Goal: Task Accomplishment & Management: Use online tool/utility

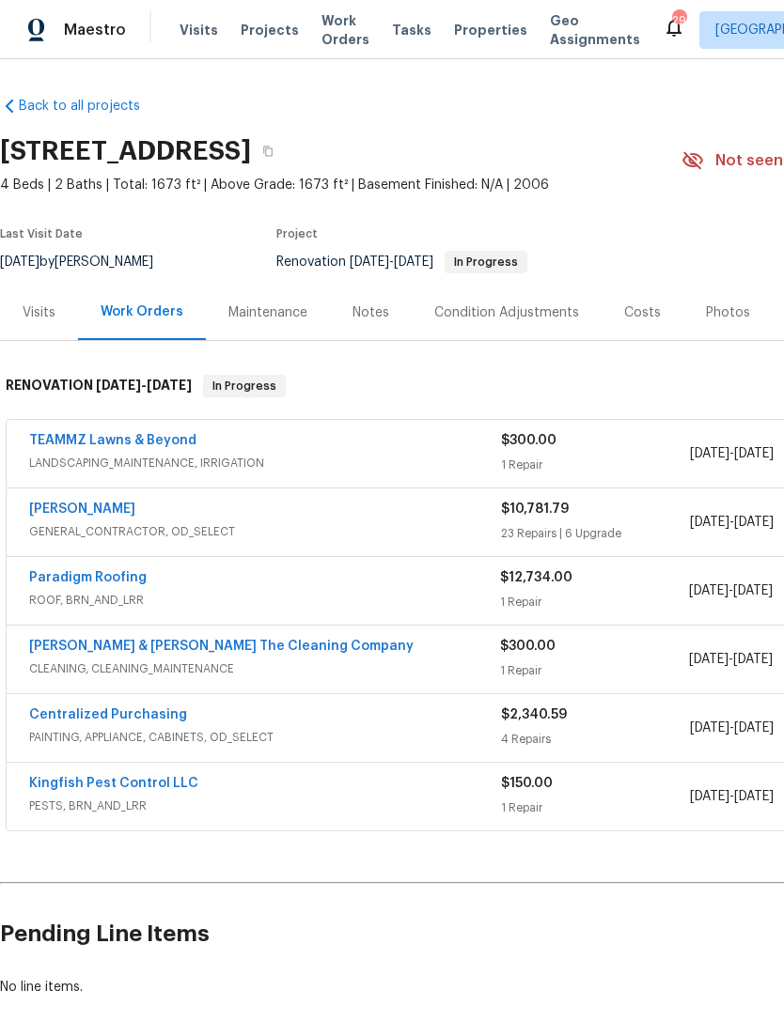
click at [387, 323] on div "Notes" at bounding box center [371, 312] width 82 height 55
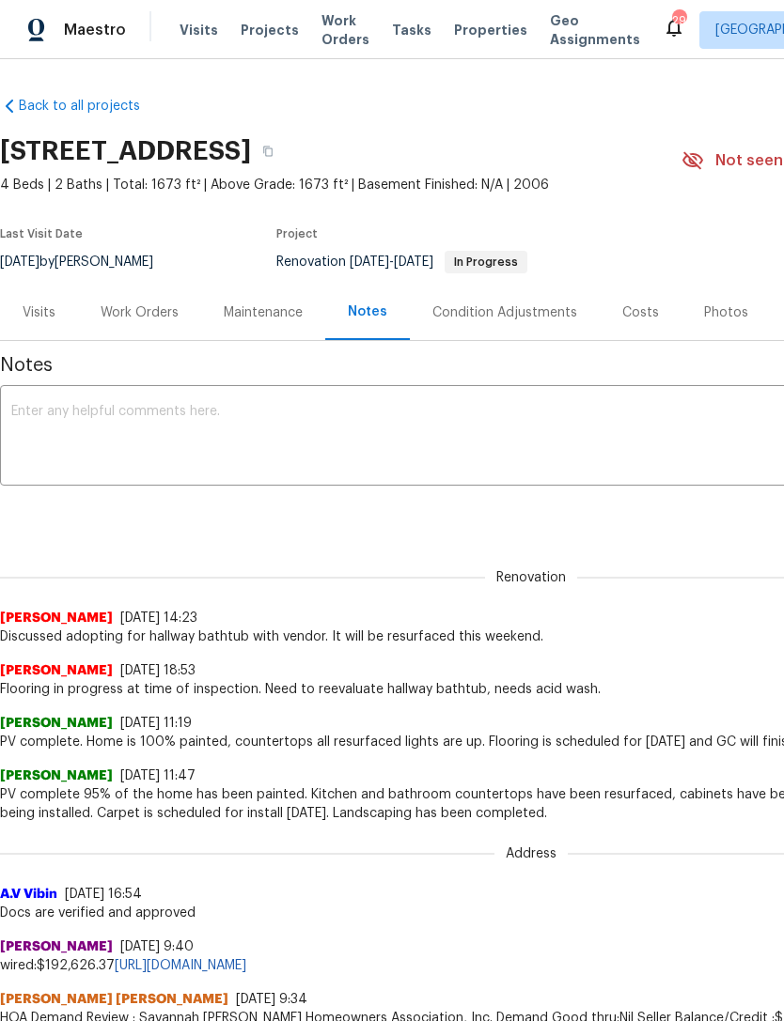
click at [411, 431] on textarea at bounding box center [530, 438] width 1039 height 66
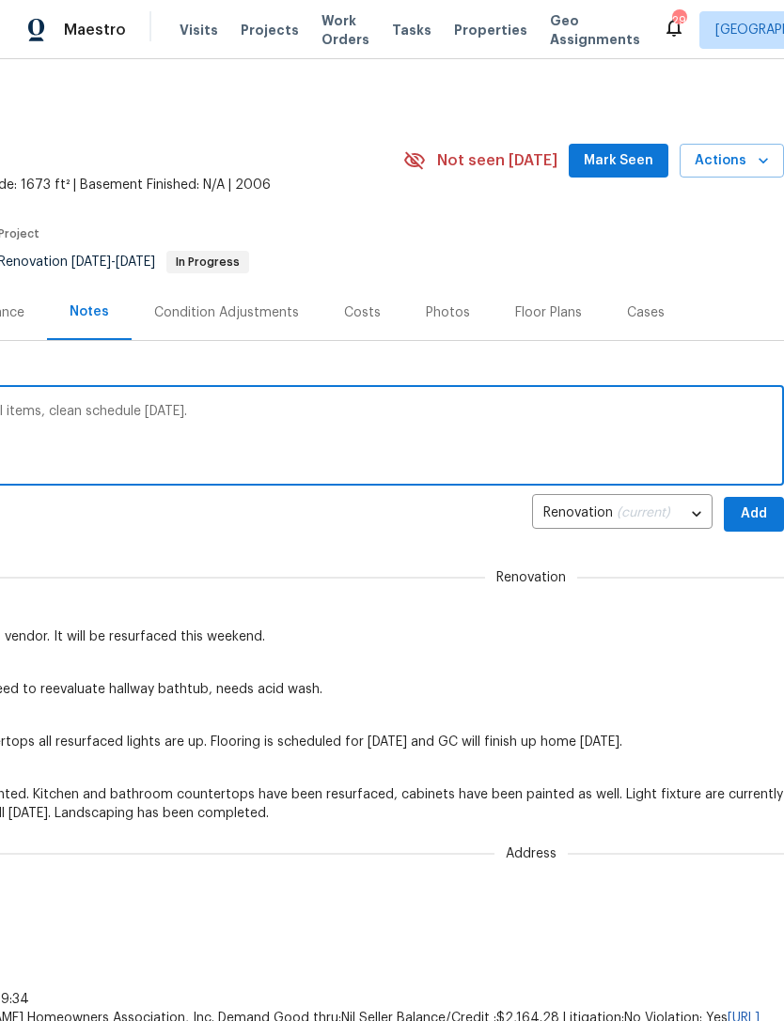
scroll to position [0, 278]
type textarea "Flooring installed [DATE]. GC finishing small items, clean schedule [DATE]."
click at [757, 512] on span "Add" at bounding box center [754, 514] width 30 height 23
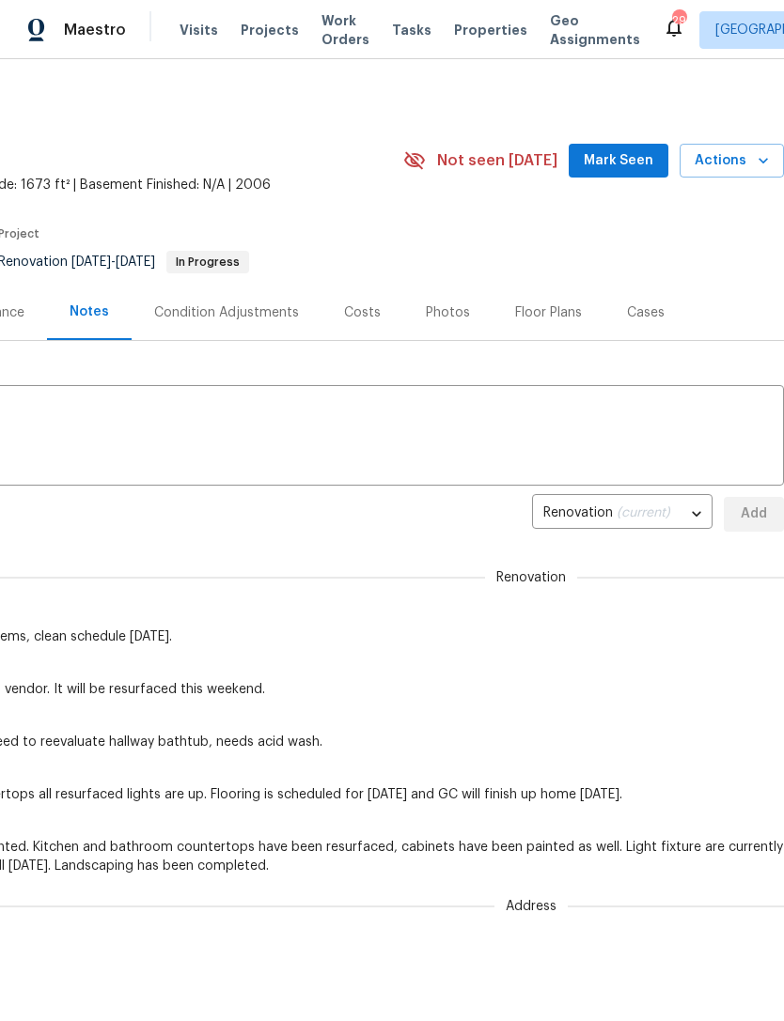
click at [622, 164] on span "Mark Seen" at bounding box center [618, 160] width 70 height 23
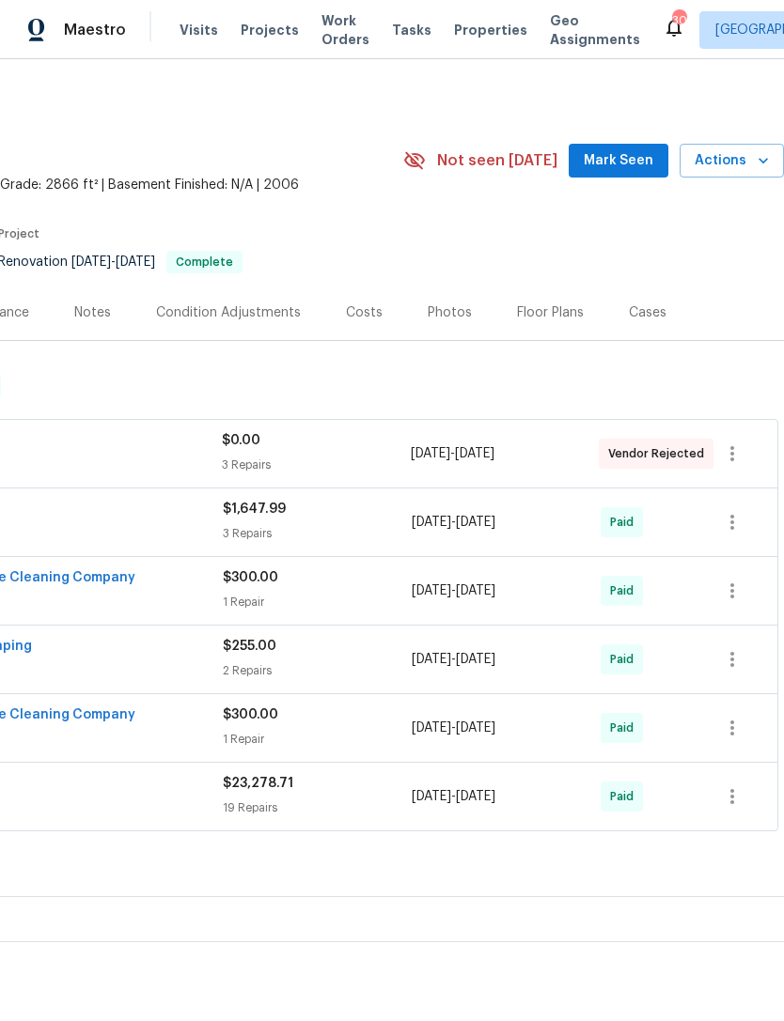
scroll to position [0, 278]
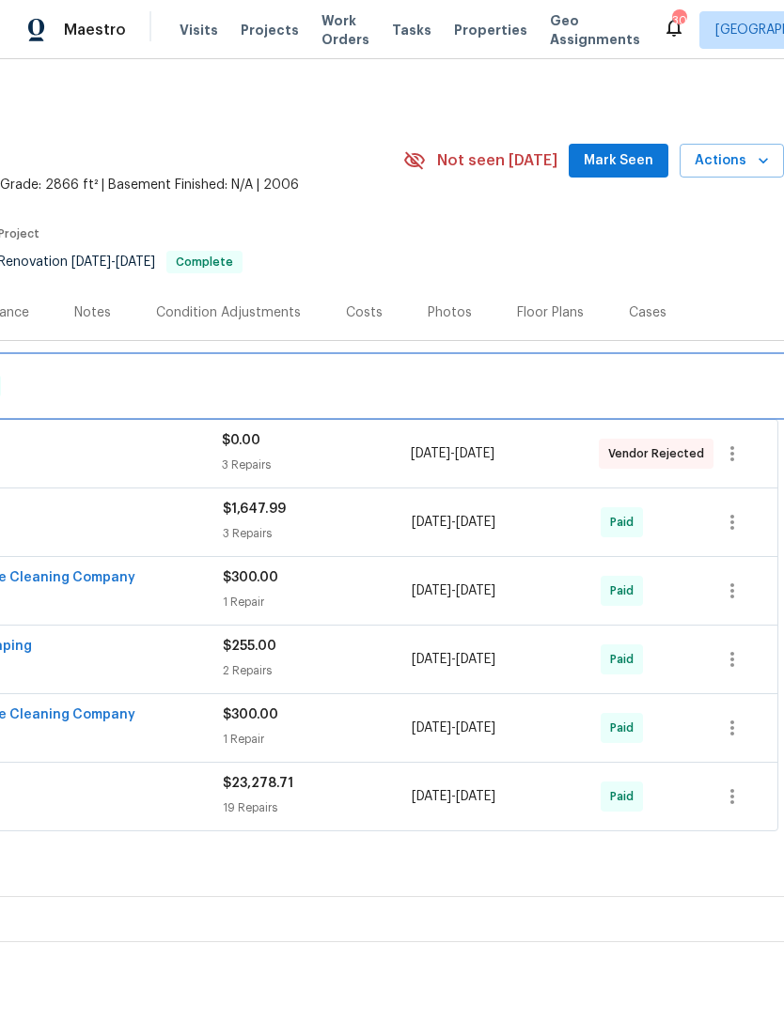
click at [666, 376] on div "RENOVATION 1/2/25 - 2/1/25 Complete" at bounding box center [253, 386] width 1050 height 23
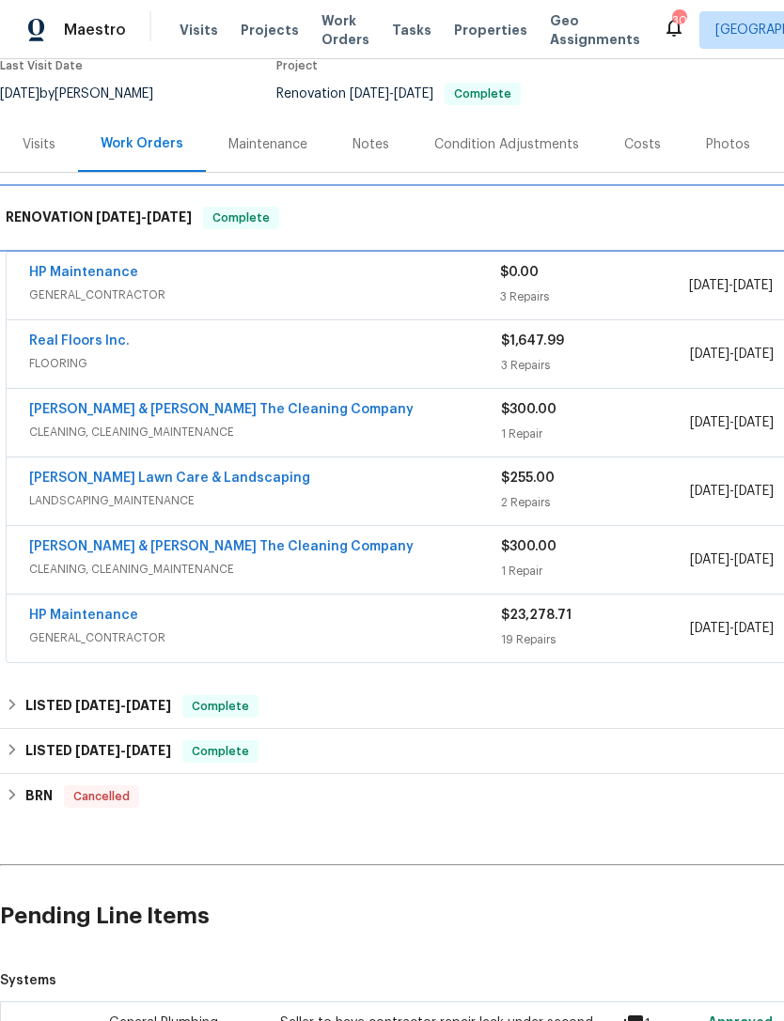
scroll to position [167, 0]
click at [419, 220] on div "RENOVATION 1/2/25 - 2/1/25 Complete" at bounding box center [531, 219] width 1050 height 23
click at [102, 216] on span "1/2/25" at bounding box center [118, 217] width 45 height 13
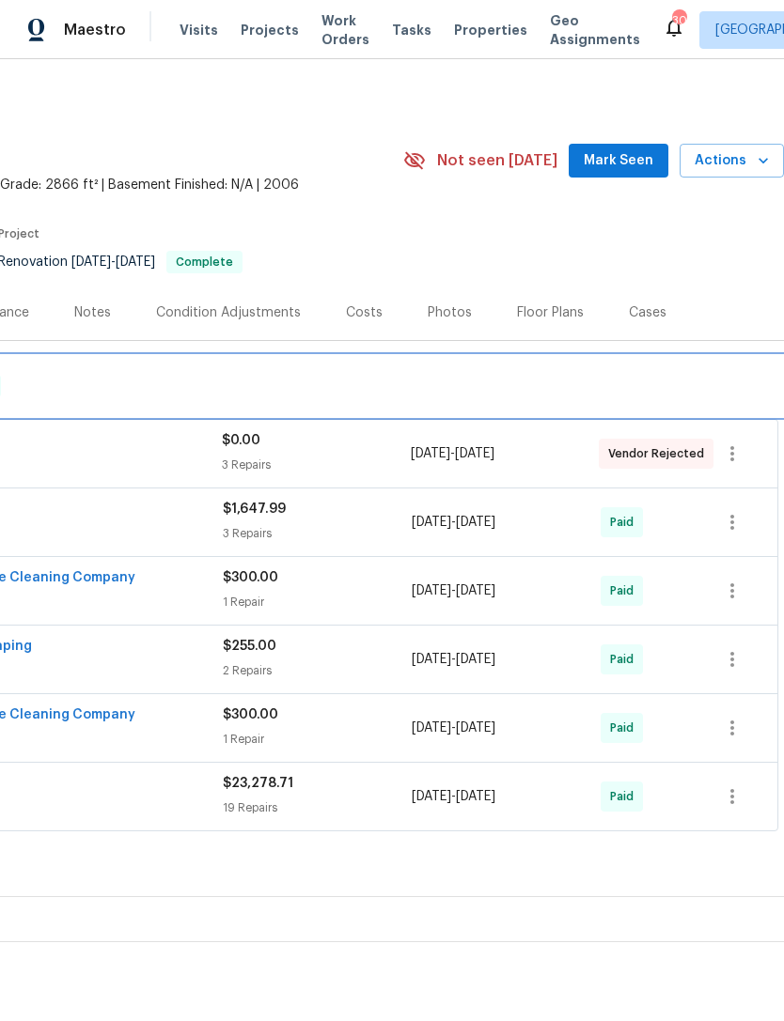
scroll to position [0, 278]
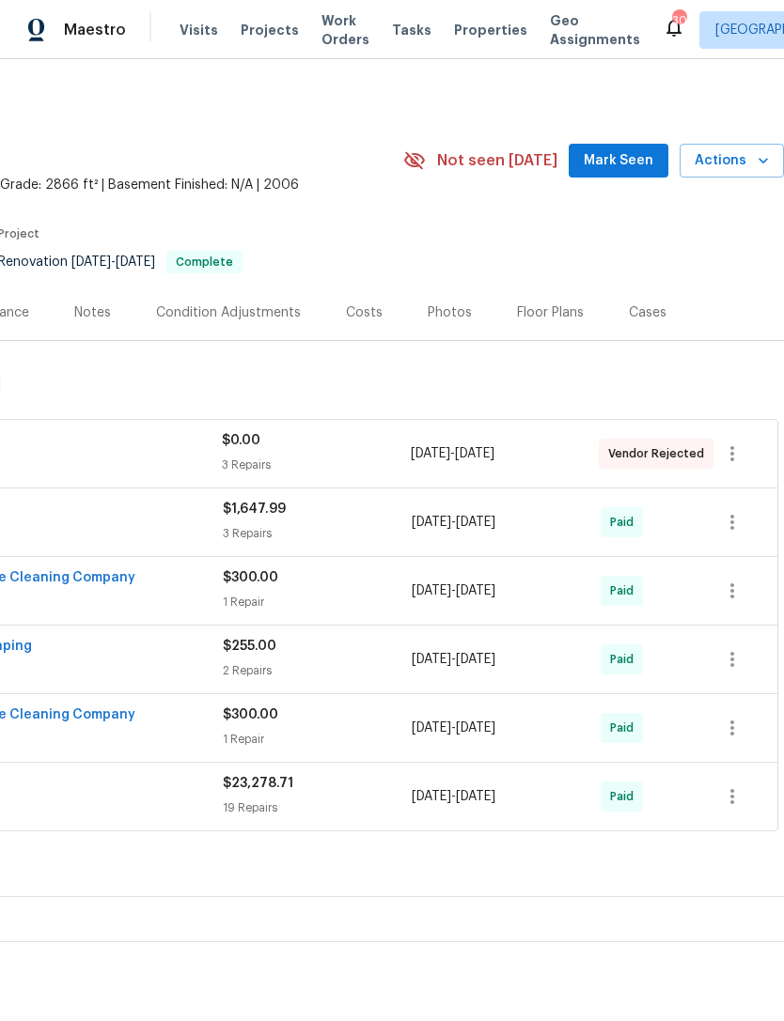
click at [620, 162] on span "Mark Seen" at bounding box center [618, 160] width 70 height 23
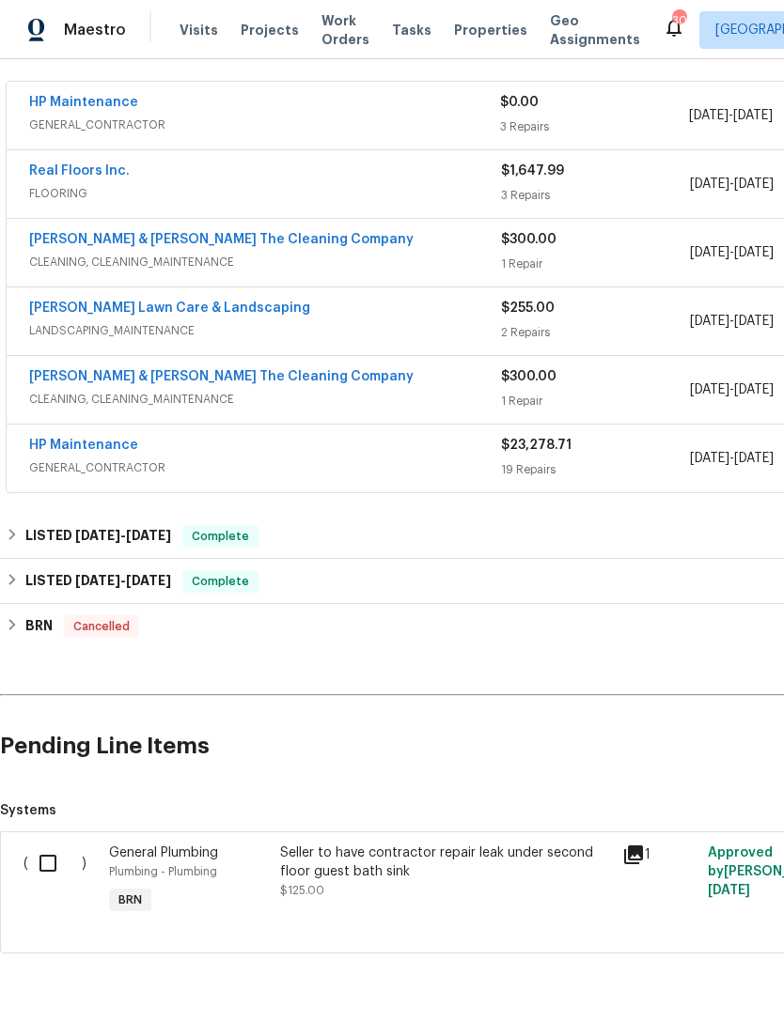
scroll to position [0, 0]
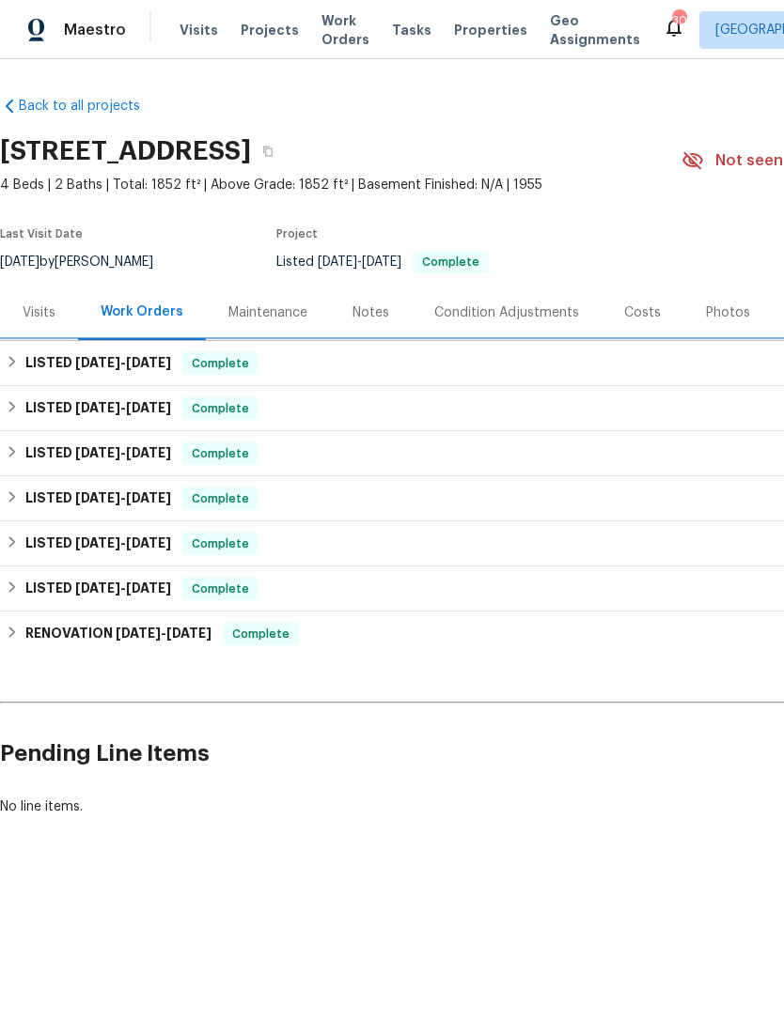
click at [9, 357] on icon at bounding box center [12, 361] width 7 height 11
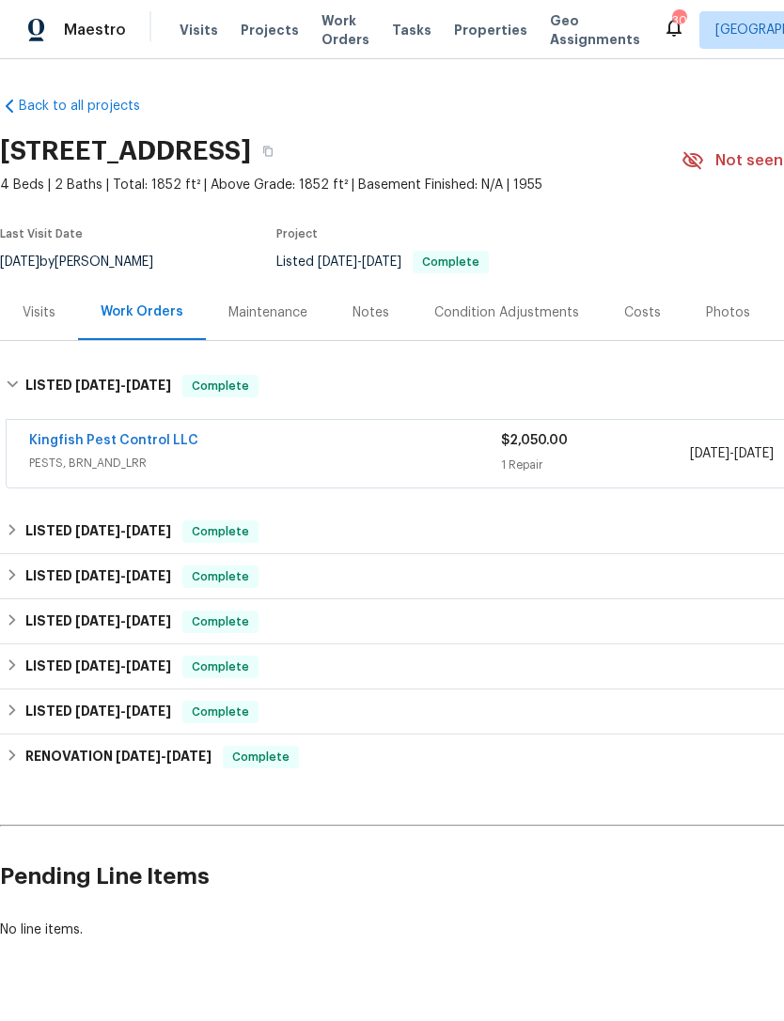
click at [387, 443] on div "Kingfish Pest Control LLC" at bounding box center [265, 442] width 472 height 23
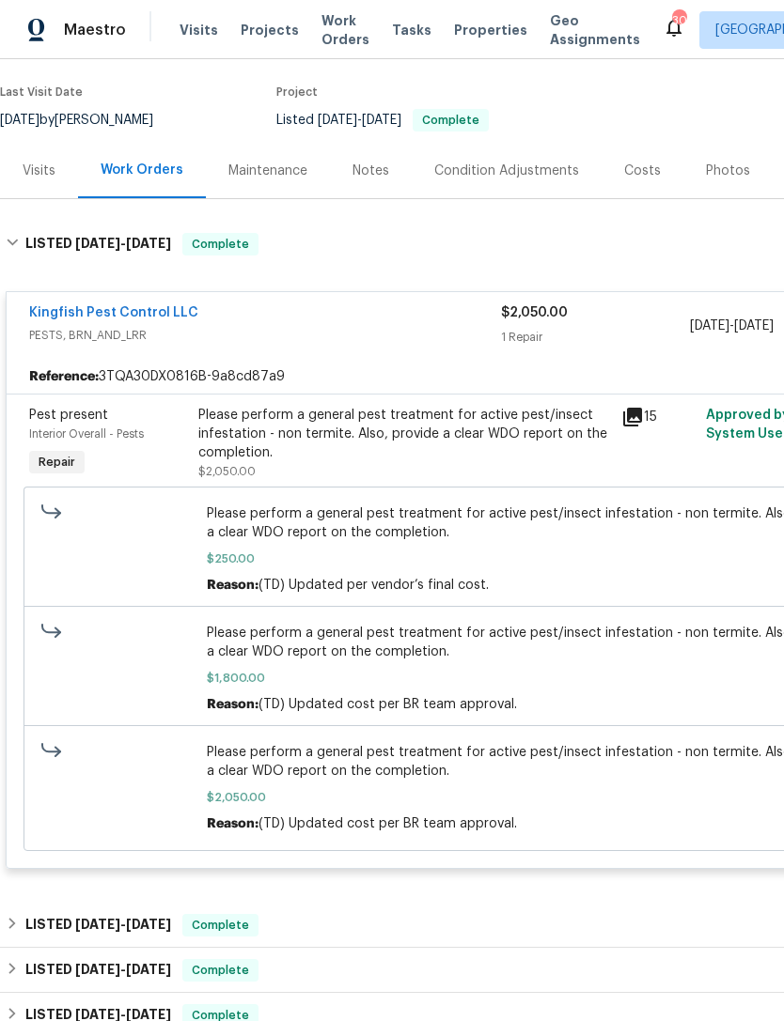
scroll to position [142, 0]
click at [412, 327] on span "PESTS, BRN_AND_LRR" at bounding box center [265, 335] width 472 height 19
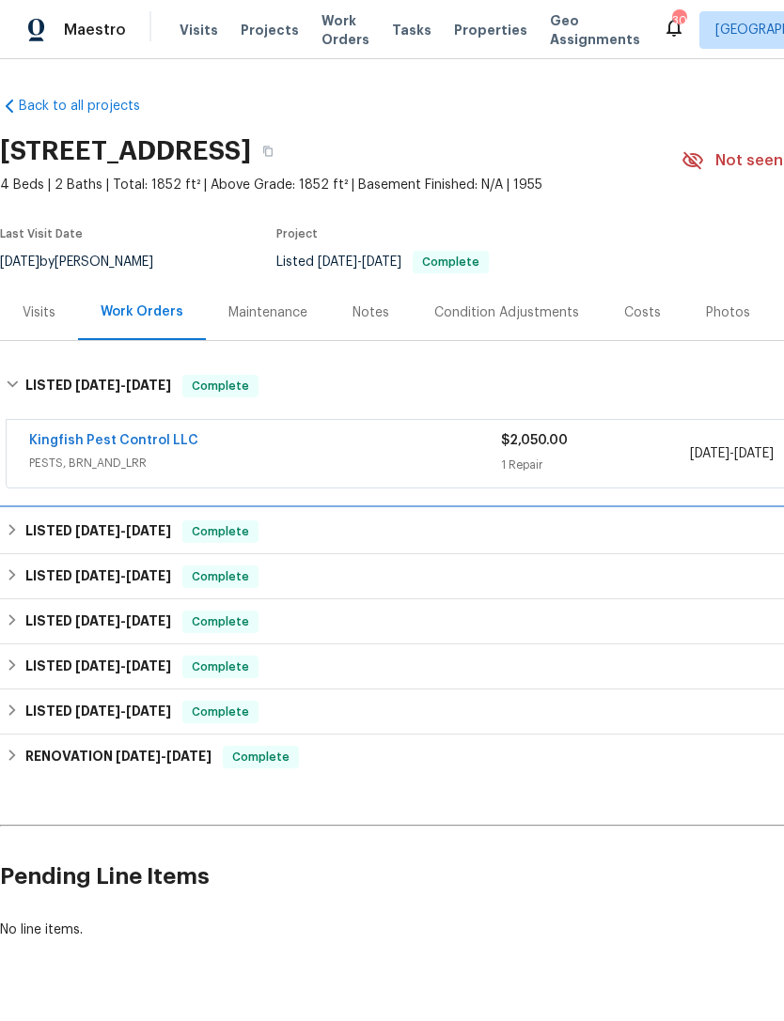
click at [18, 534] on icon at bounding box center [12, 529] width 13 height 13
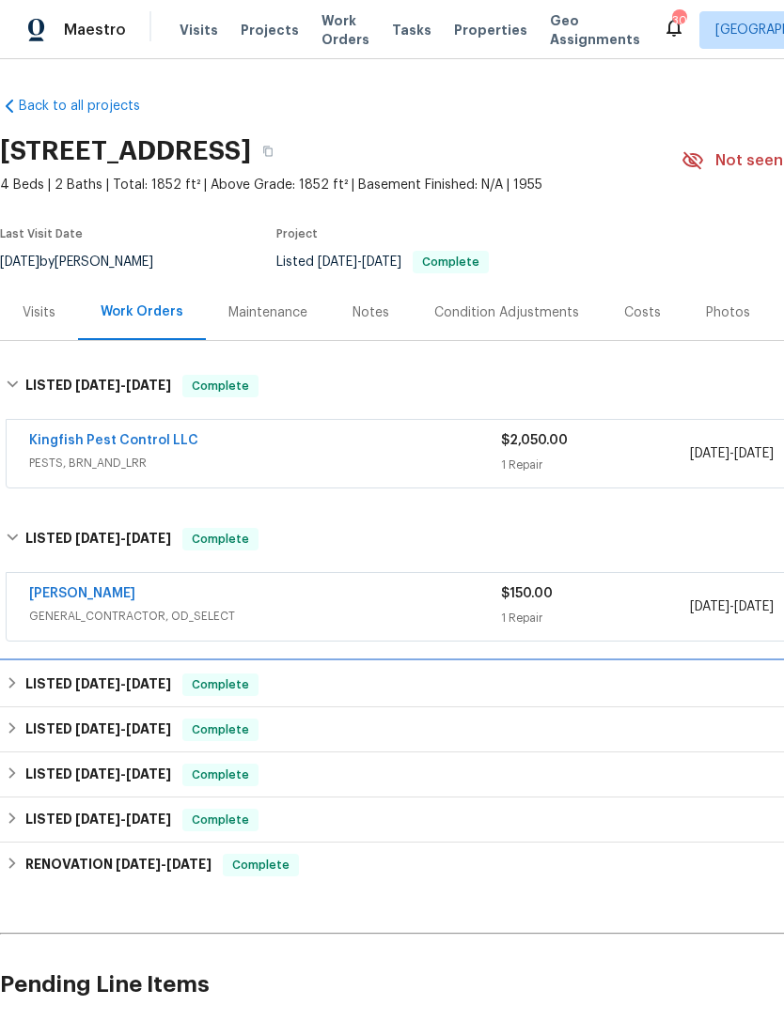
click at [23, 683] on div "LISTED 4/22/25 - 5/22/25 Complete" at bounding box center [531, 685] width 1050 height 23
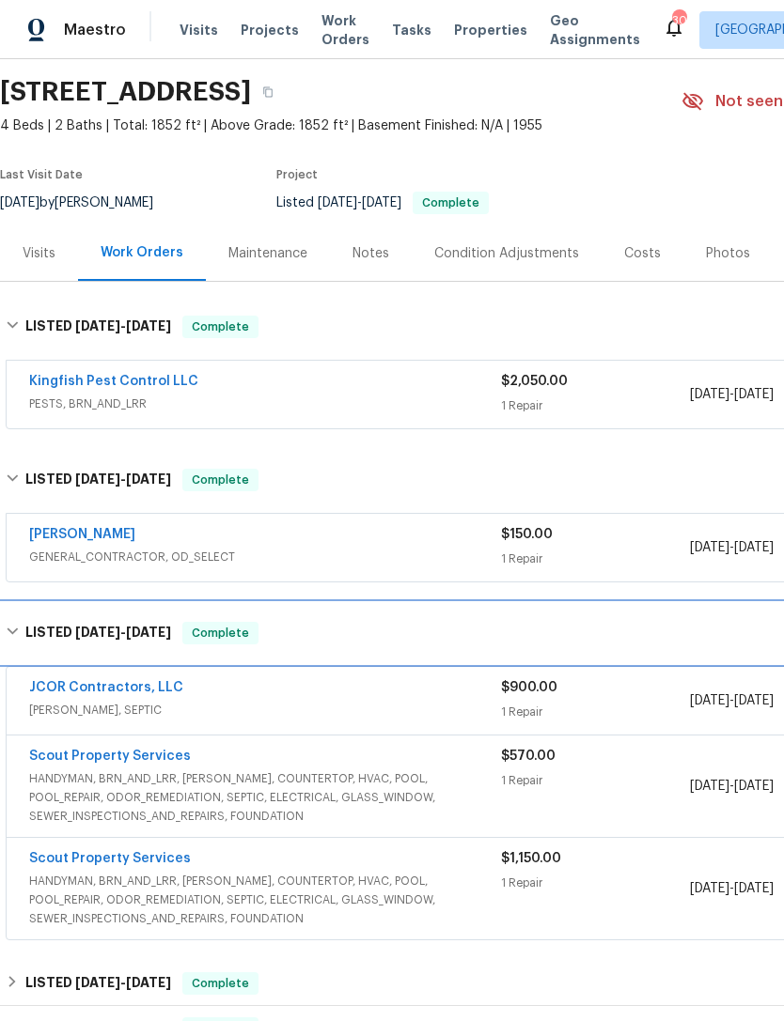
scroll to position [58, 0]
click at [25, 627] on h6 "LISTED 4/22/25 - 5/22/25" at bounding box center [98, 634] width 146 height 23
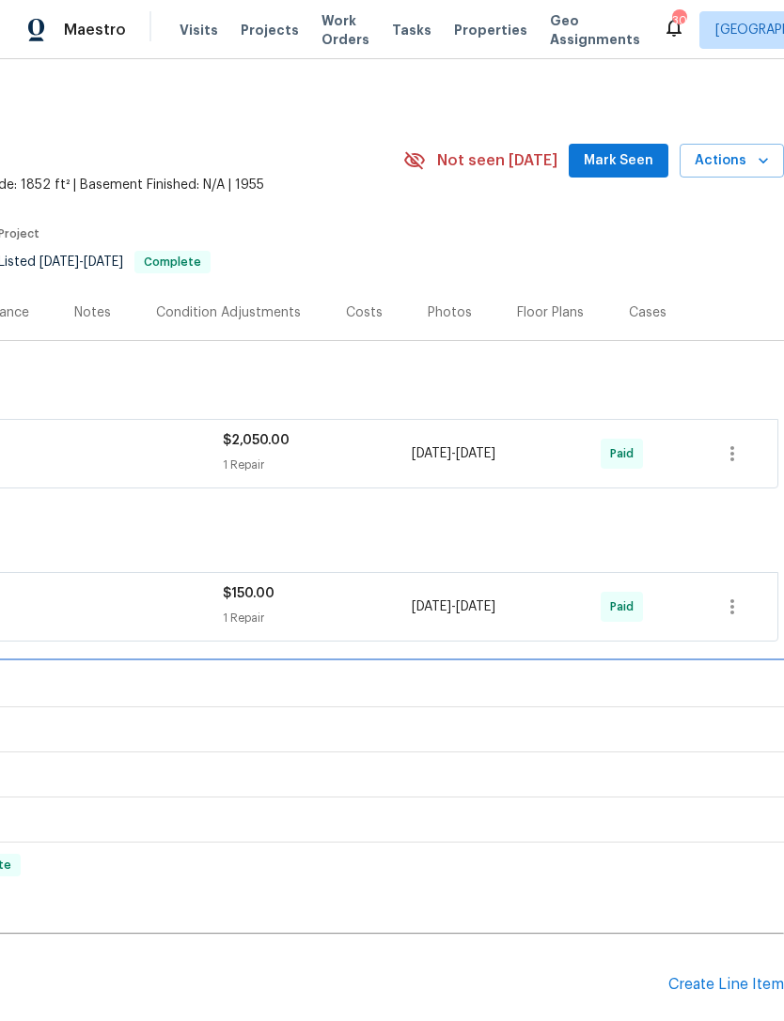
scroll to position [0, 278]
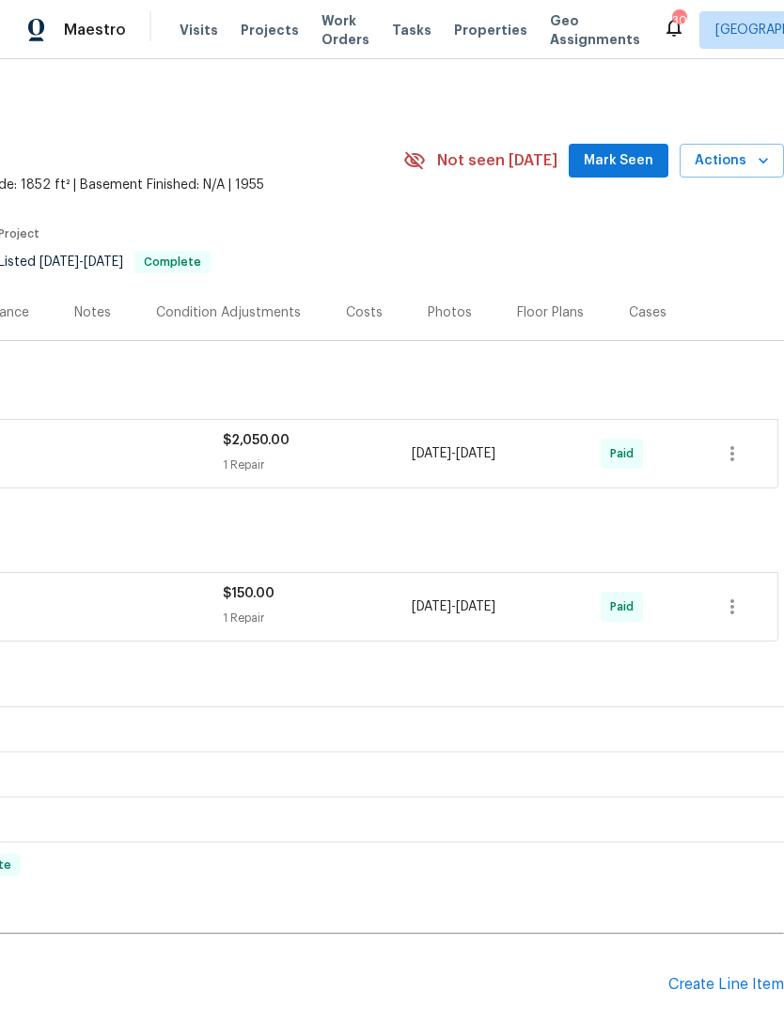
click at [734, 985] on div "Create Line Item" at bounding box center [726, 985] width 116 height 18
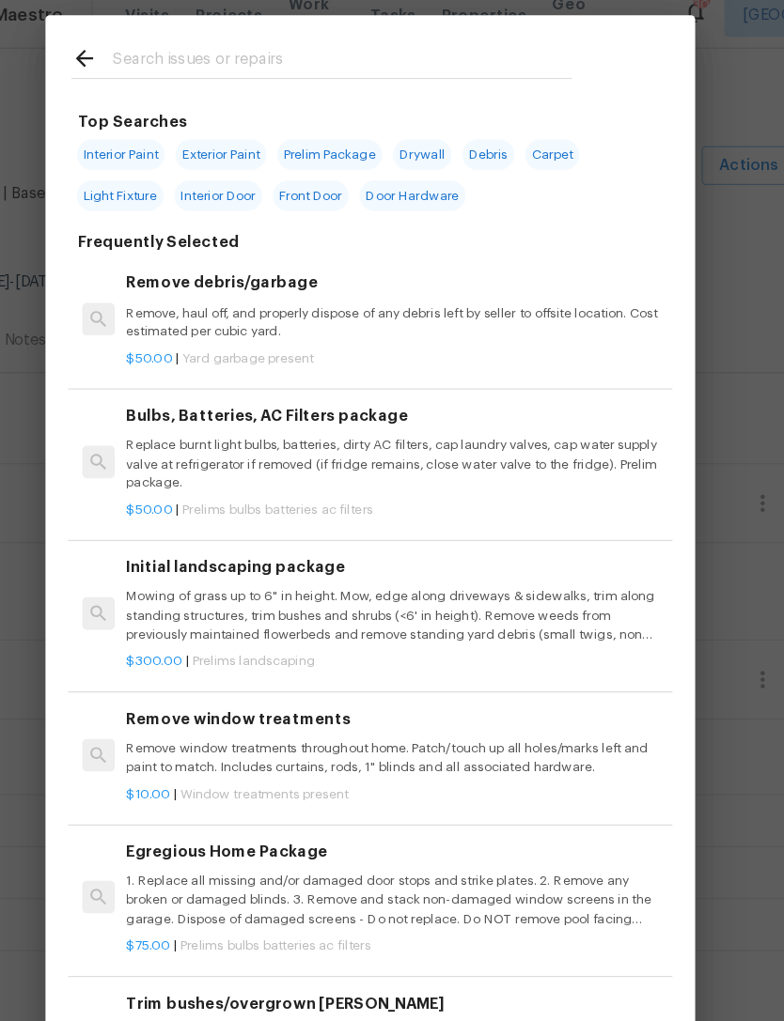
click at [474, 56] on input "text" at bounding box center [367, 70] width 398 height 28
type input "Septic"
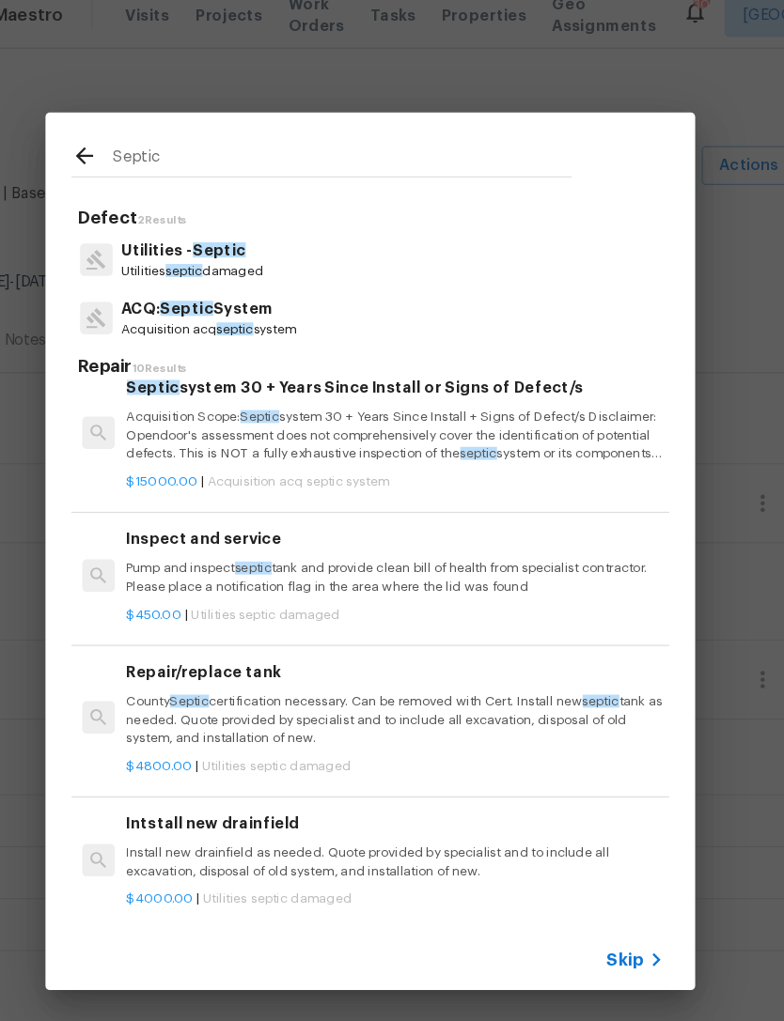
scroll to position [807, 0]
click at [490, 504] on p "Pump and inspect septic tank and provide clean bill of health from specialist c…" at bounding box center [413, 520] width 466 height 32
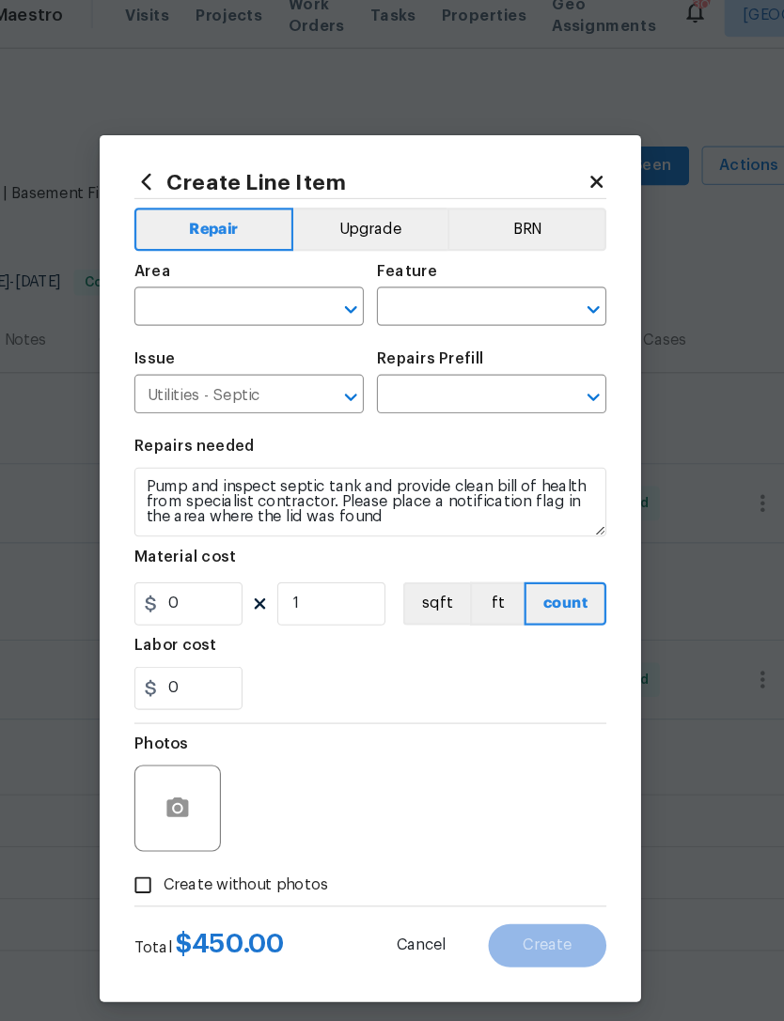
type input "Inspect and service $450.00"
type input "450"
click at [243, 271] on input "text" at bounding box center [260, 285] width 147 height 29
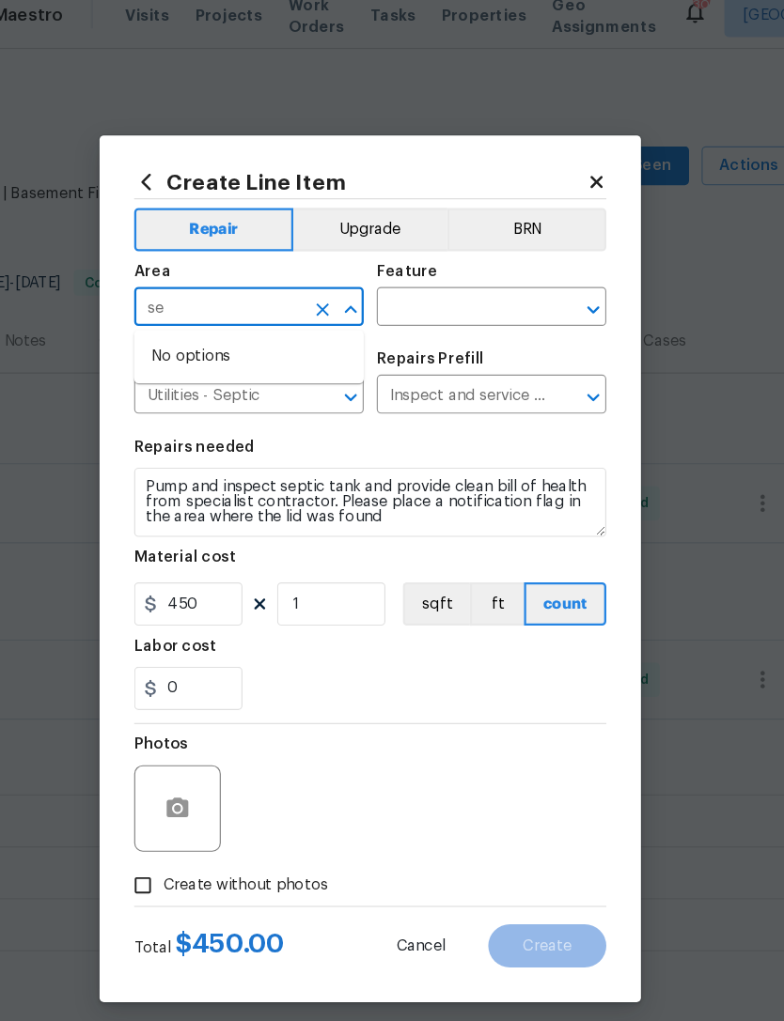
type input "s"
click at [237, 342] on li "Exterior Overall" at bounding box center [286, 357] width 199 height 31
type input "Exterior Overall"
click at [439, 271] on input "text" at bounding box center [470, 285] width 147 height 29
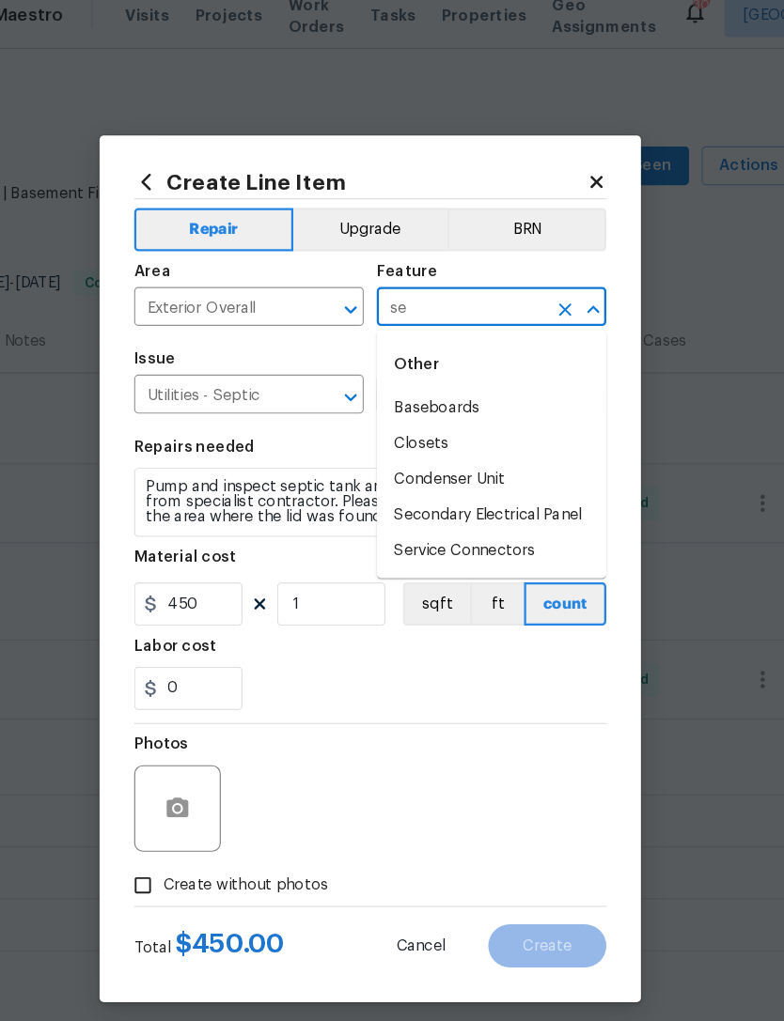
type input "s"
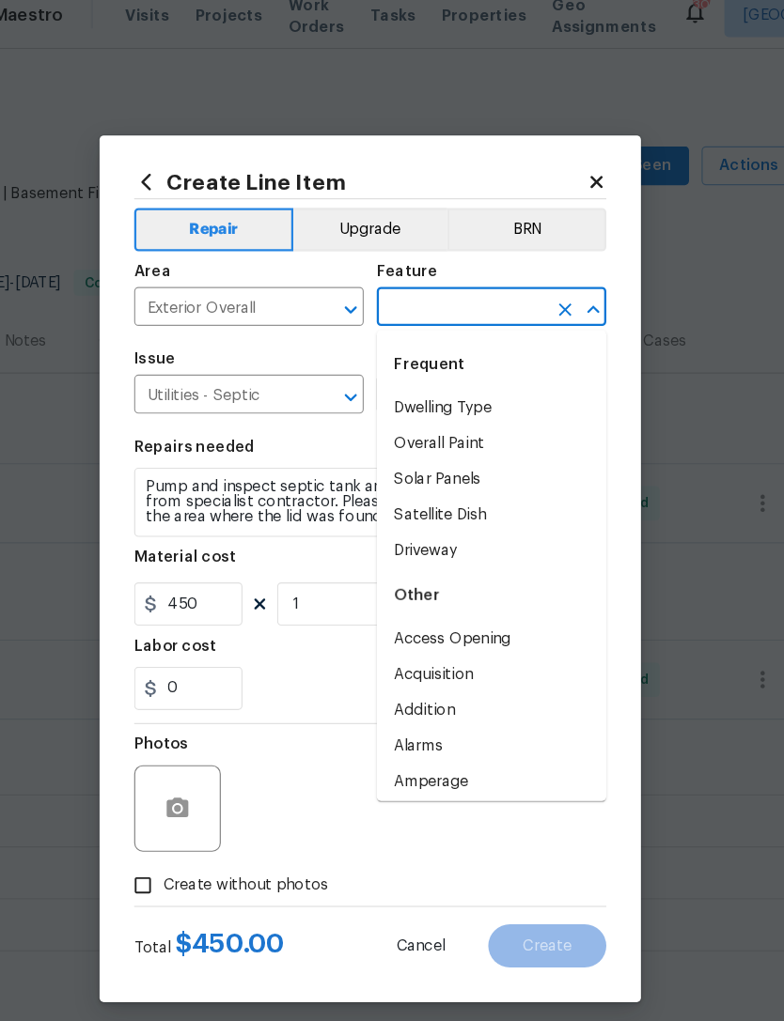
click at [420, 271] on input "text" at bounding box center [470, 285] width 147 height 29
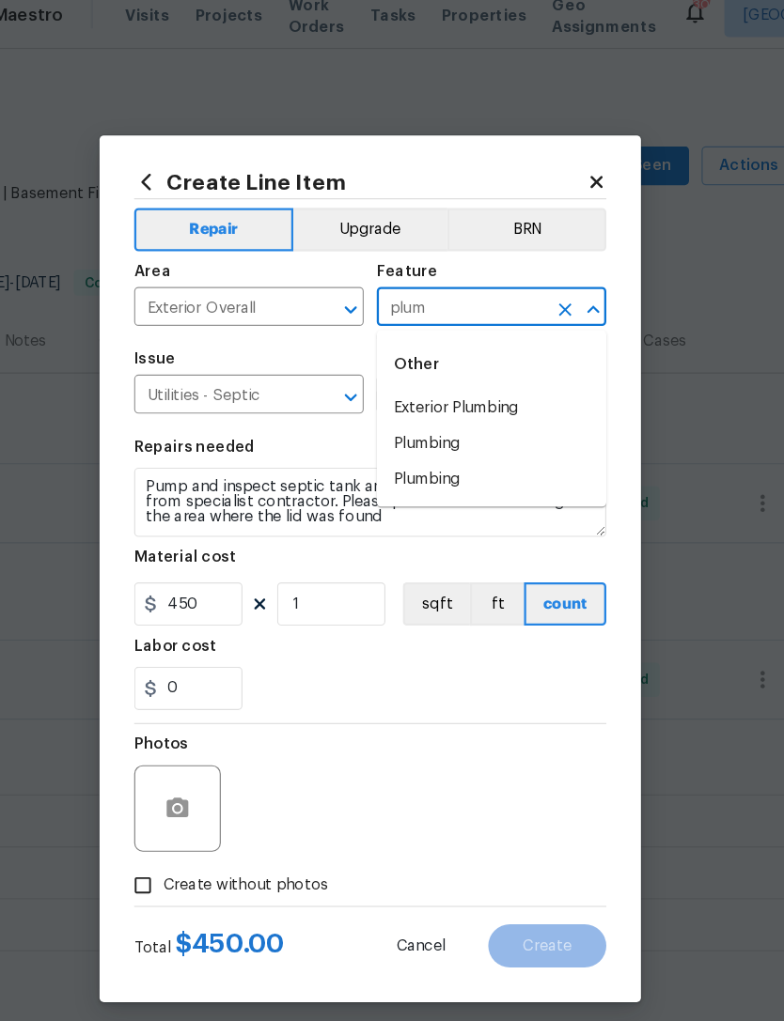
click at [432, 356] on li "Exterior Plumbing" at bounding box center [496, 371] width 199 height 31
type input "Exterior Plumbing"
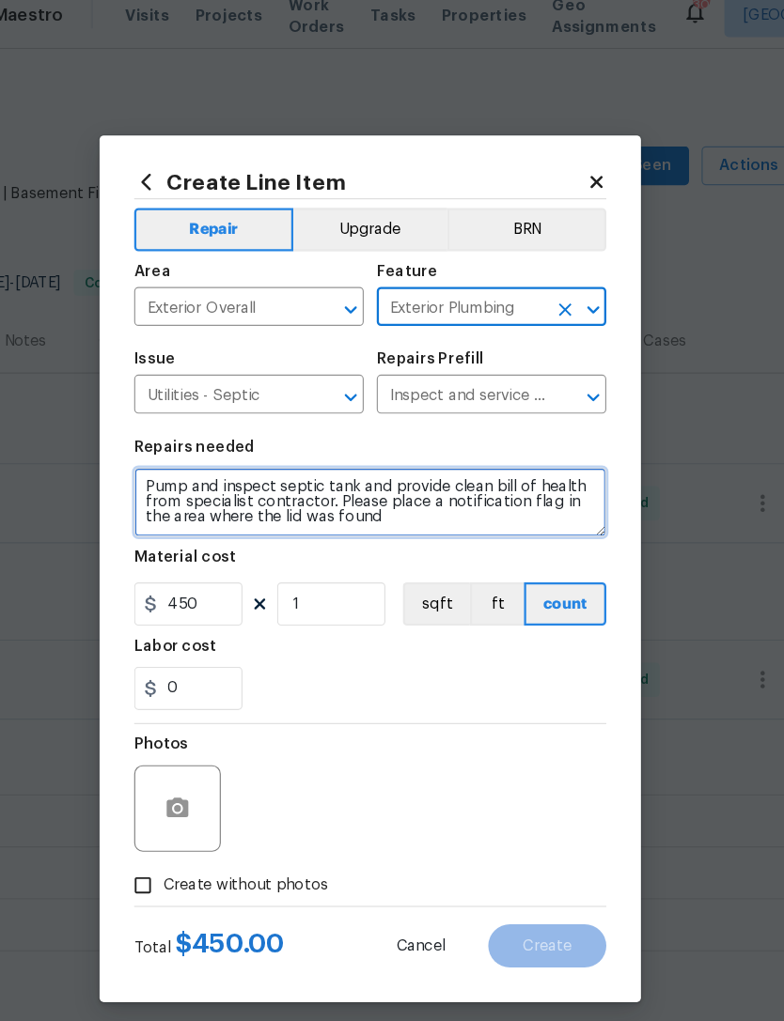
click at [187, 423] on textarea "Pump and inspect septic tank and provide clean bill of health from specialist c…" at bounding box center [392, 453] width 410 height 60
click at [187, 426] on textarea "Pump and inspect septic tank and provide clean bill of health from specialist c…" at bounding box center [392, 453] width 410 height 60
click at [187, 425] on textarea "Pump and inspect septic tank and provide clean bill of health from specialist c…" at bounding box center [392, 453] width 410 height 60
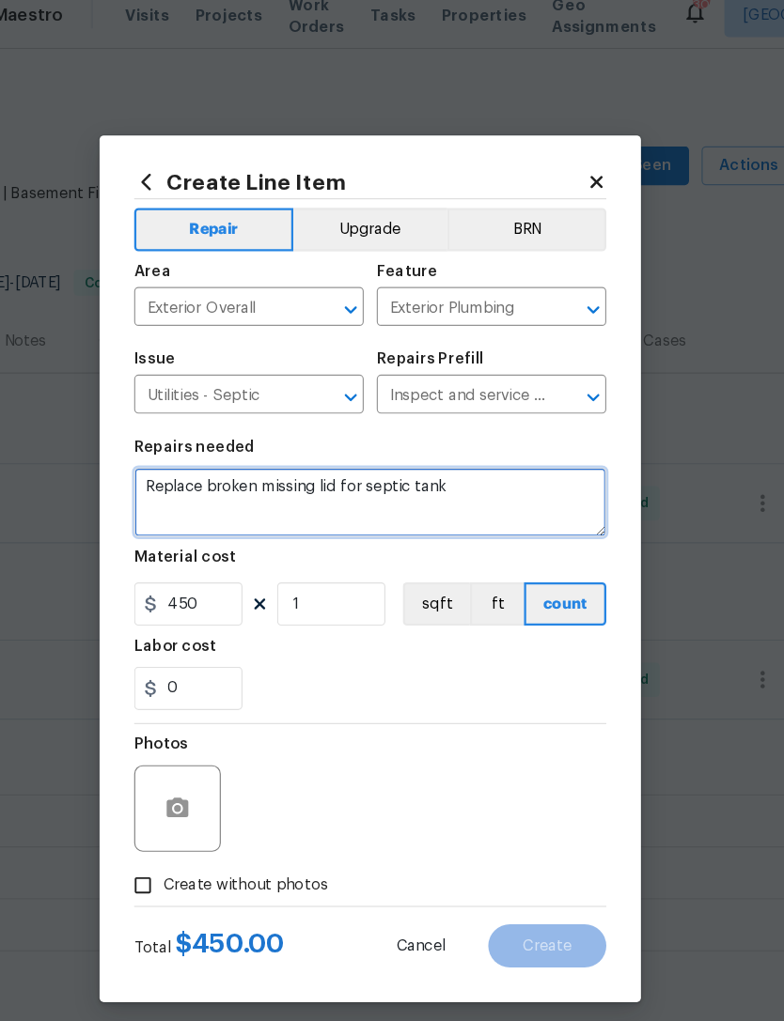
type textarea "Replace broken missing lid for septic tank"
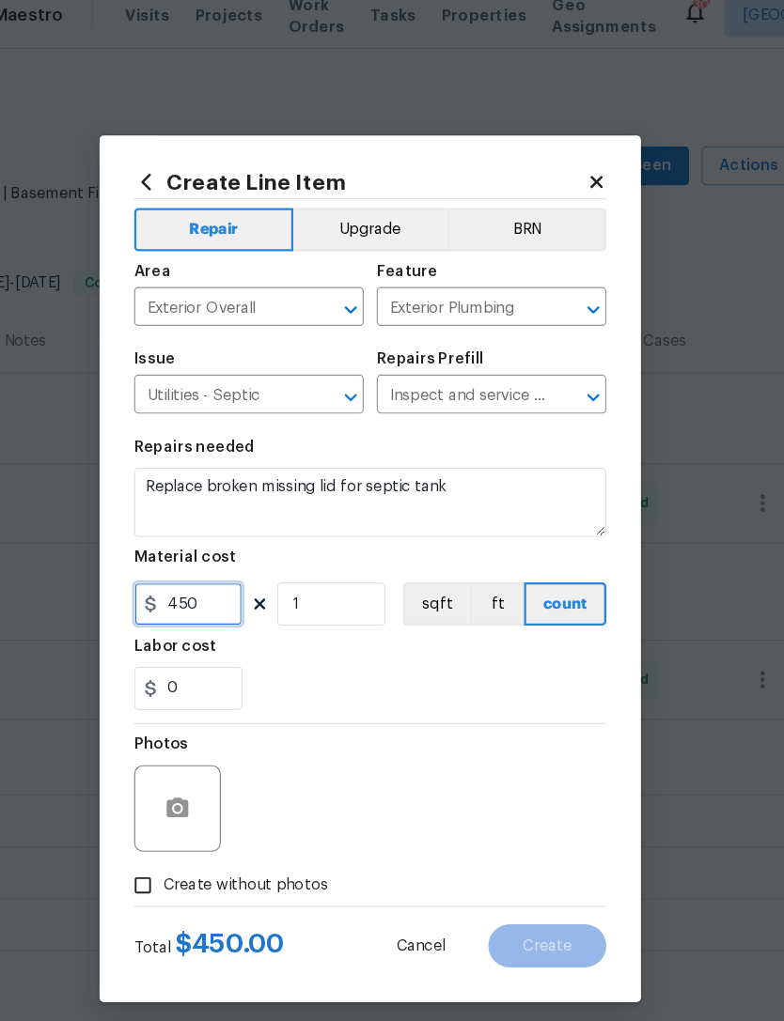
click at [194, 527] on input "450" at bounding box center [234, 541] width 94 height 38
type input "985"
click at [312, 571] on div "Labor cost" at bounding box center [392, 583] width 410 height 24
click at [177, 768] on input "Create without photos" at bounding box center [195, 786] width 36 height 36
checkbox input "true"
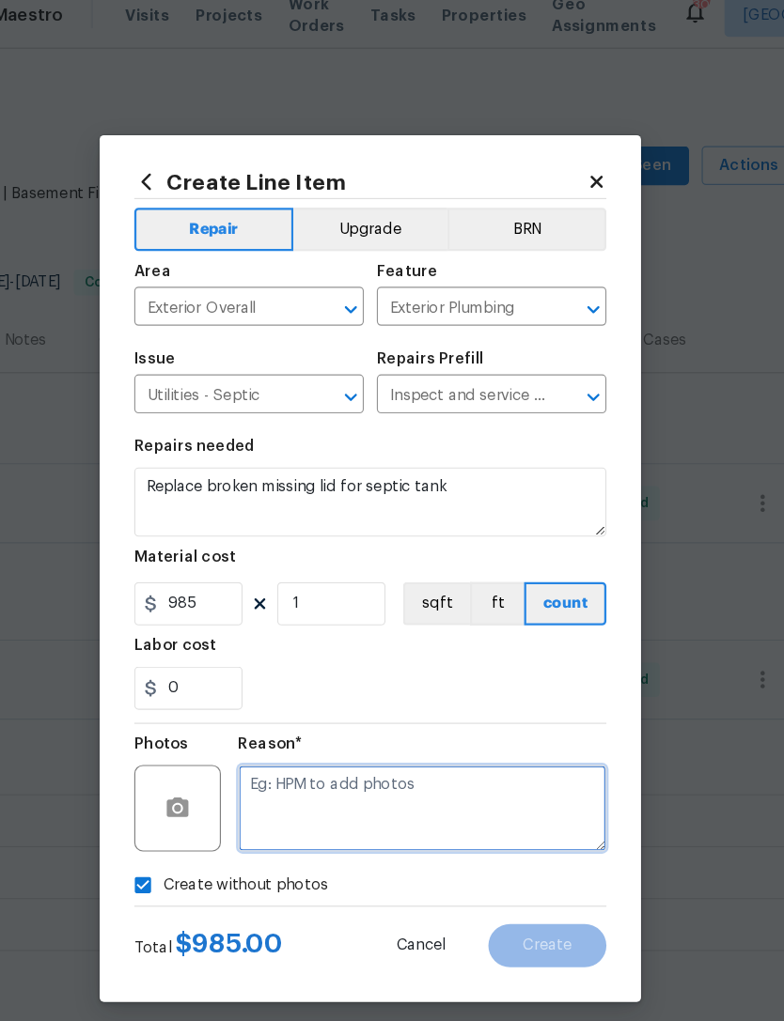
click at [329, 702] on textarea at bounding box center [436, 718] width 319 height 75
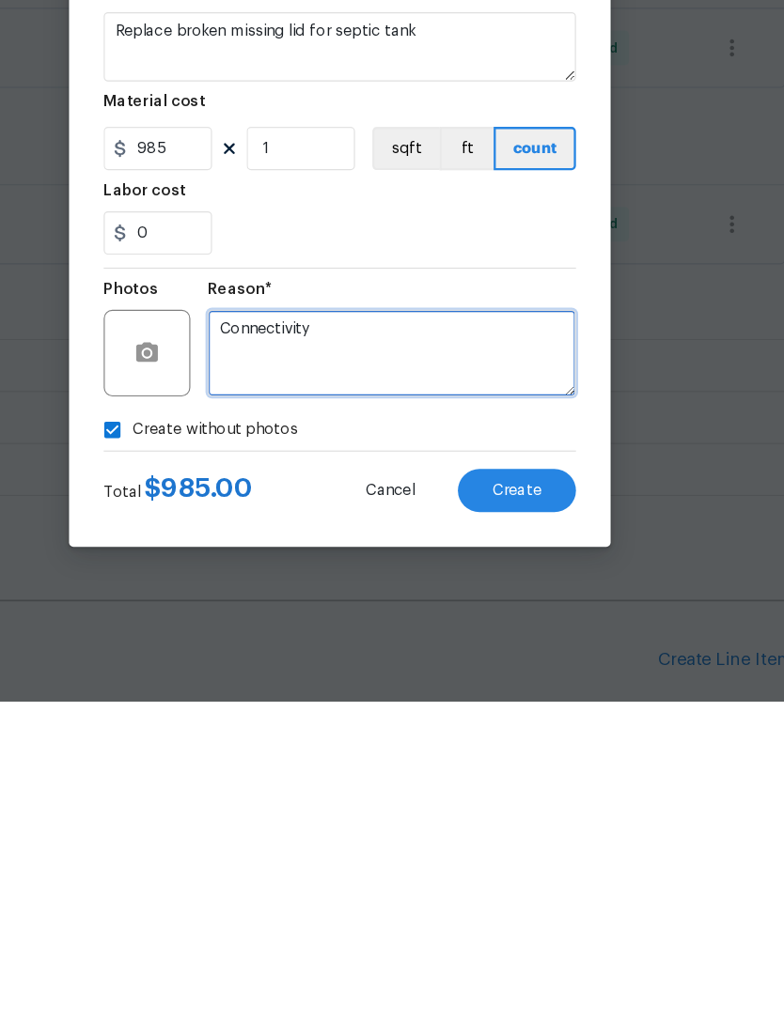
type textarea "Connectivity"
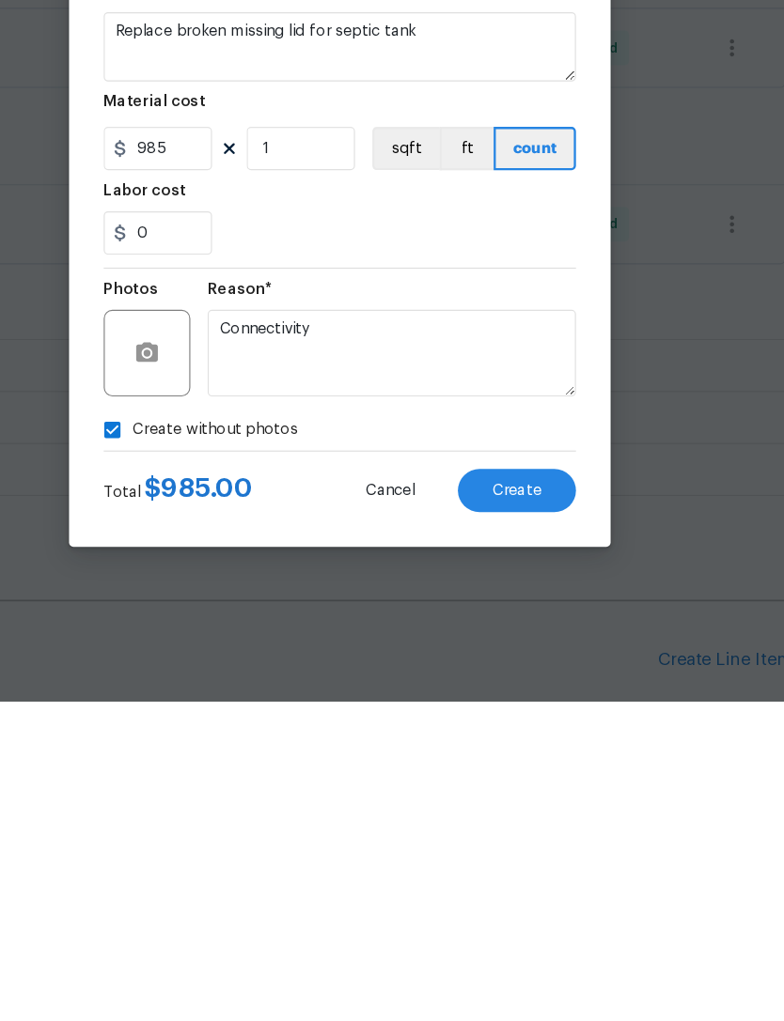
click at [415, 387] on section "Repairs needed Replace broken missing lid for septic tank Material cost 985 1 s…" at bounding box center [392, 515] width 410 height 257
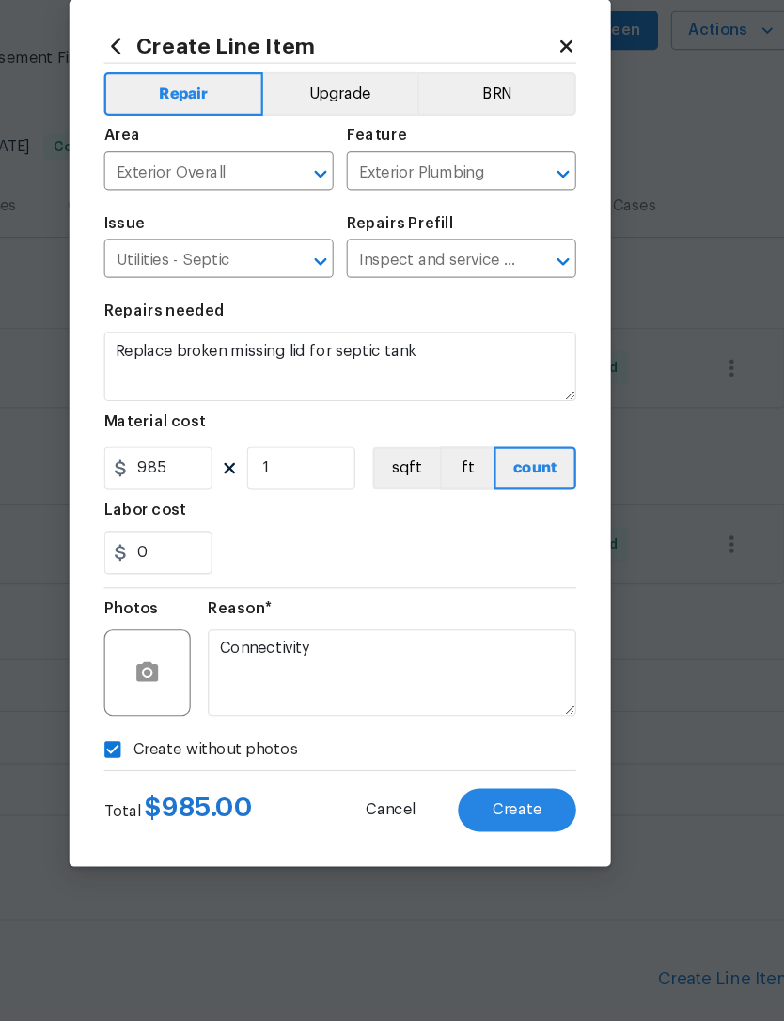
click at [524, 832] on span "Create" at bounding box center [545, 839] width 42 height 14
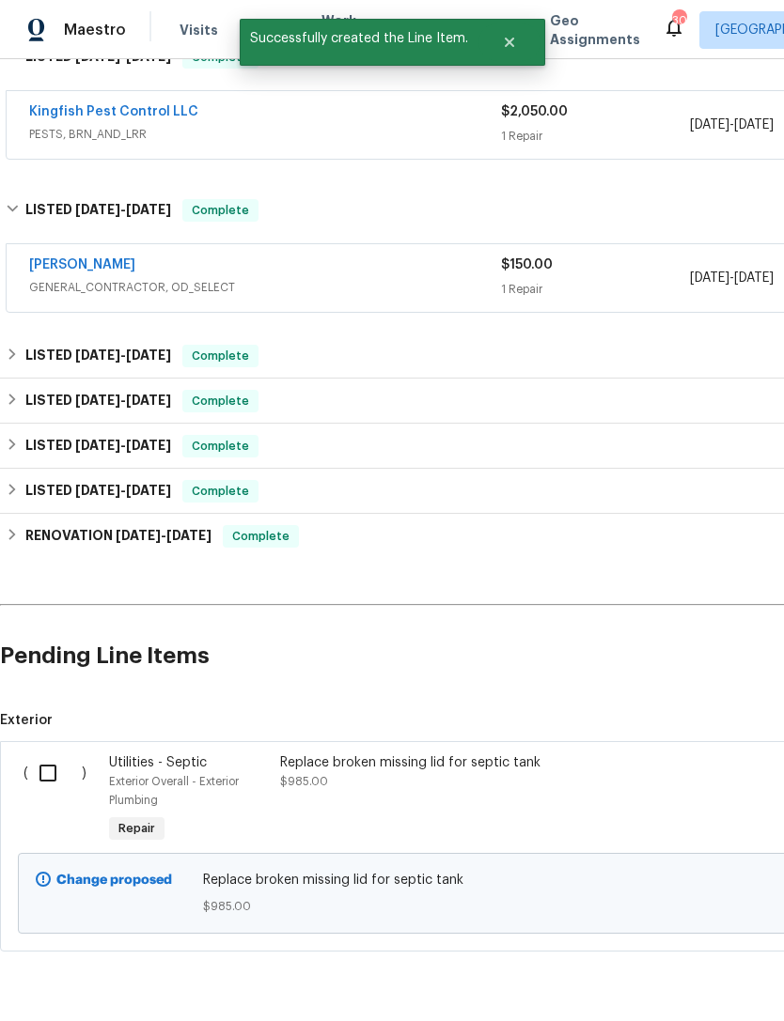
scroll to position [328, 0]
click at [53, 755] on input "checkbox" at bounding box center [55, 774] width 54 height 39
checkbox input "true"
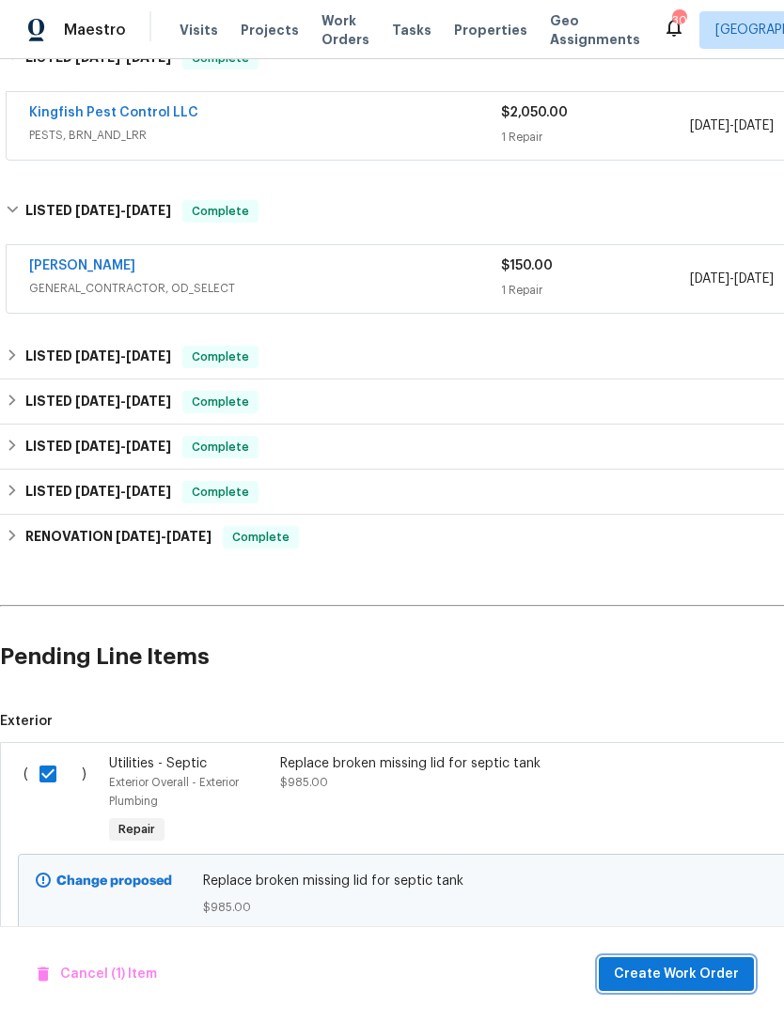
click at [715, 981] on span "Create Work Order" at bounding box center [676, 974] width 125 height 23
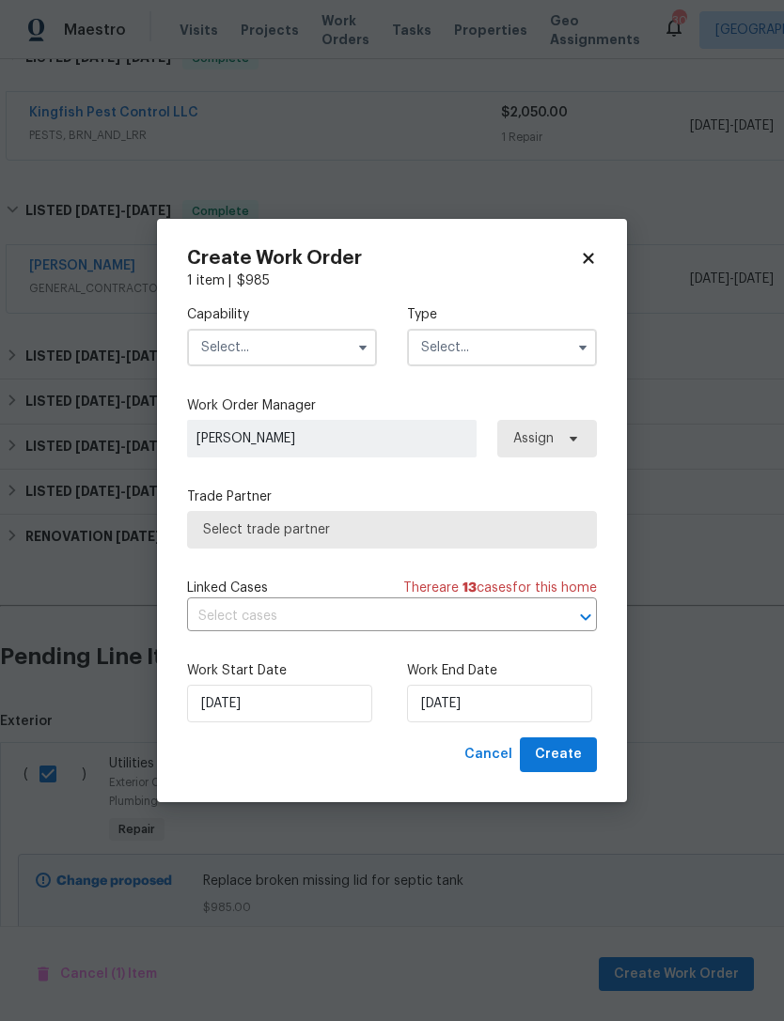
click at [323, 363] on input "text" at bounding box center [282, 348] width 190 height 38
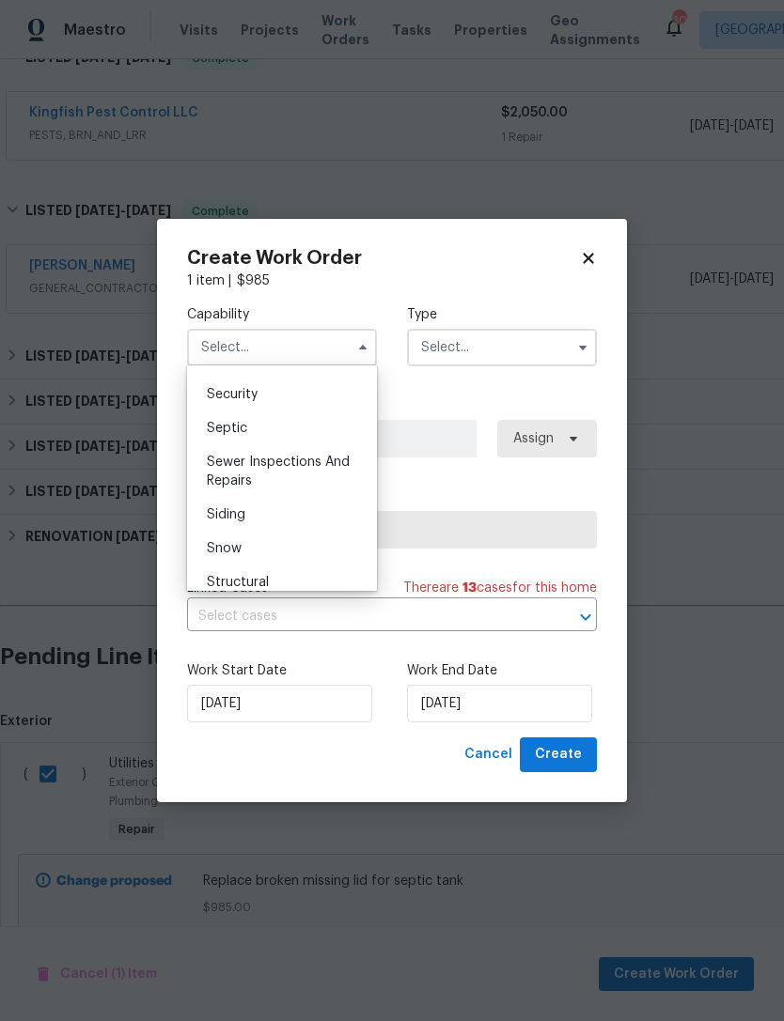
scroll to position [1941, 0]
click at [239, 428] on span "Septic" at bounding box center [227, 430] width 40 height 13
type input "Septic"
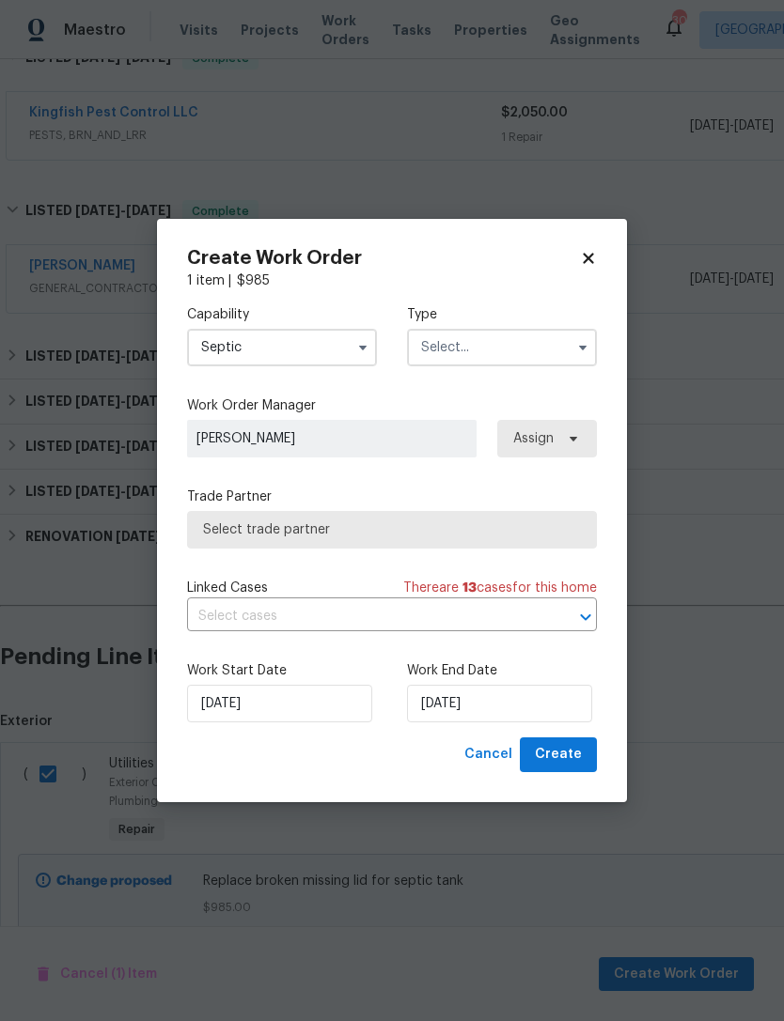
click at [517, 341] on input "text" at bounding box center [502, 348] width 190 height 38
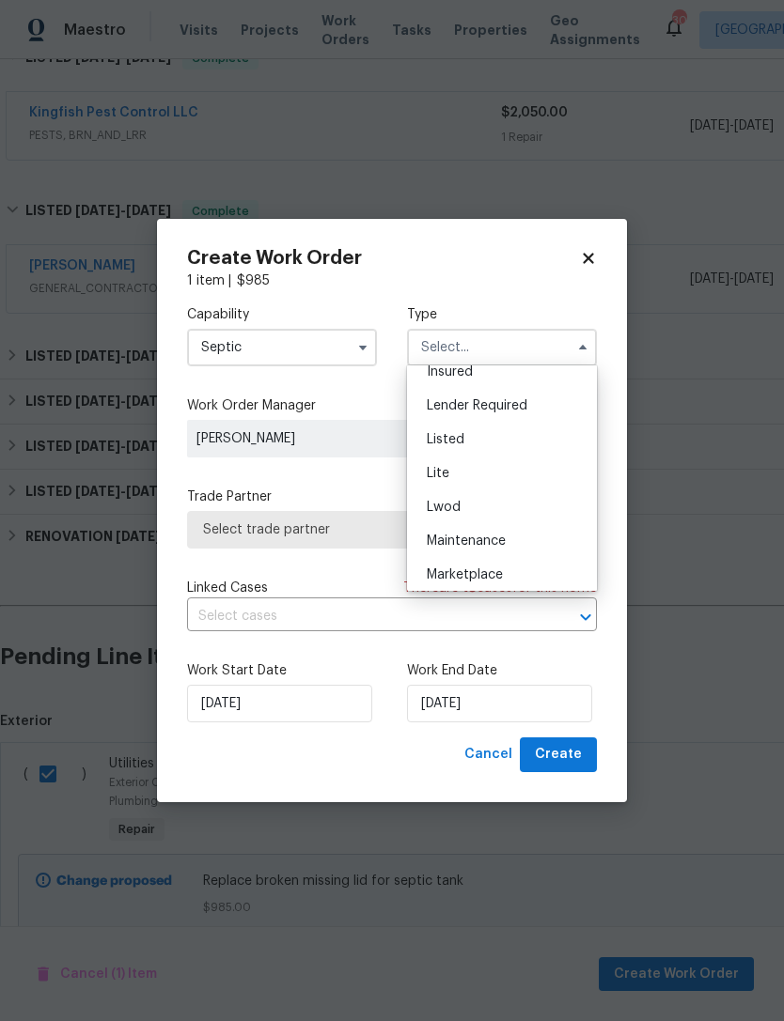
scroll to position [147, 0]
click at [477, 444] on div "Listed" at bounding box center [502, 444] width 180 height 34
type input "Listed"
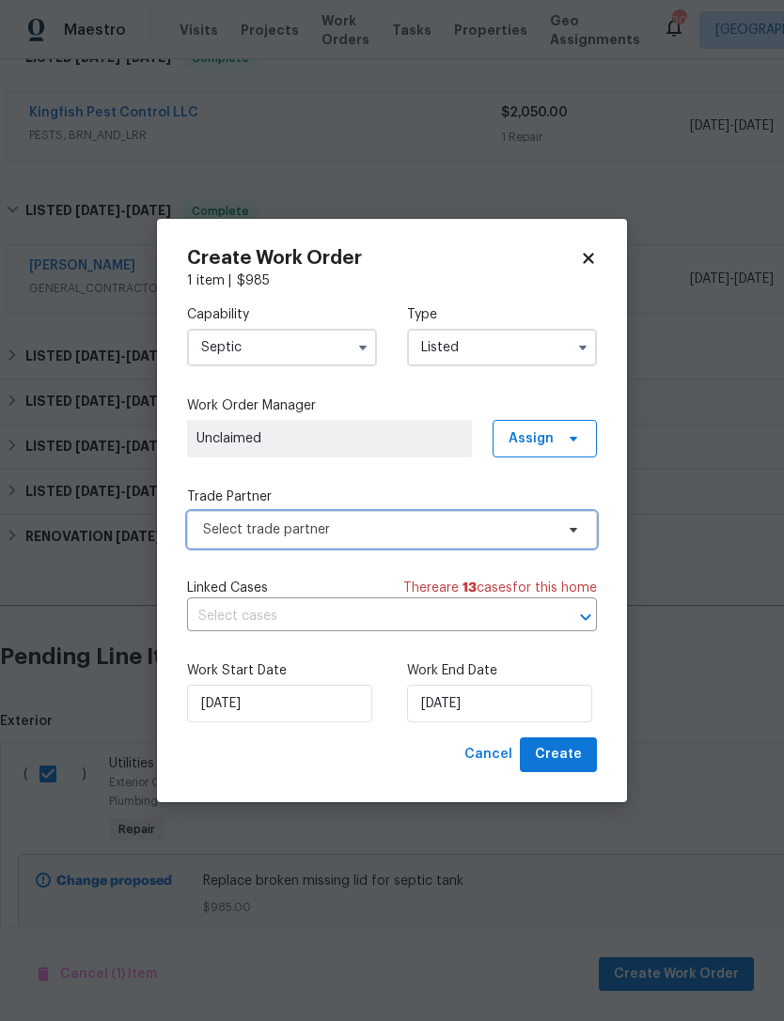
click at [427, 536] on span "Select trade partner" at bounding box center [378, 530] width 350 height 19
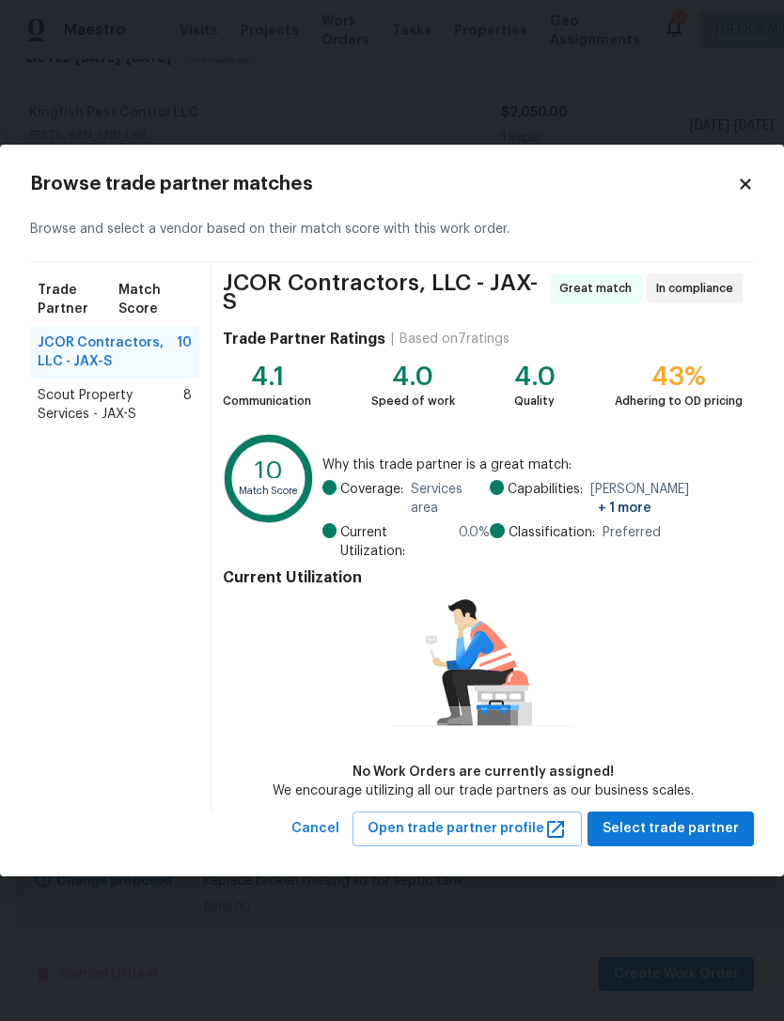
click at [117, 419] on span "Scout Property Services - JAX-S" at bounding box center [111, 405] width 146 height 38
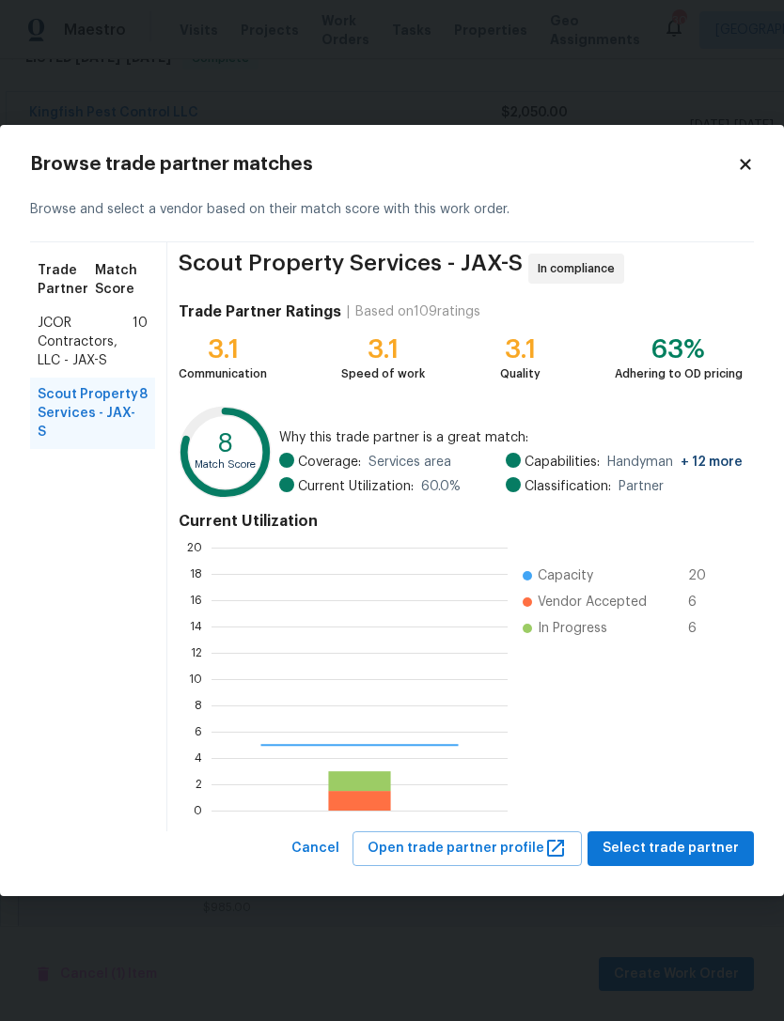
scroll to position [263, 296]
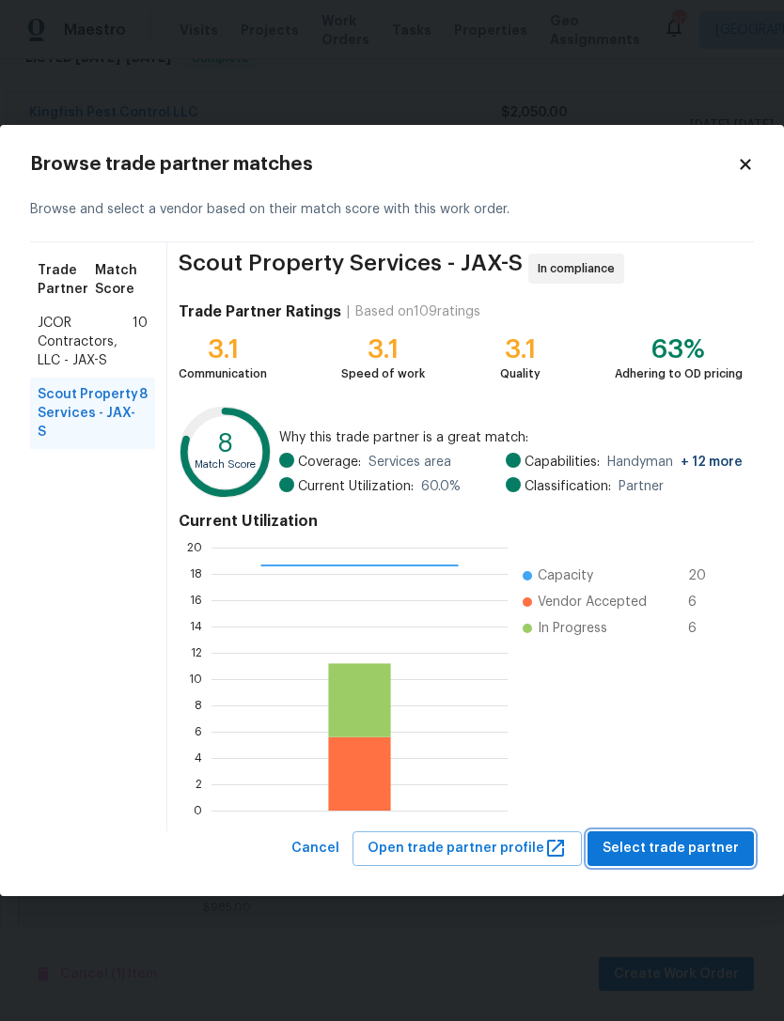
click at [689, 843] on span "Select trade partner" at bounding box center [670, 848] width 136 height 23
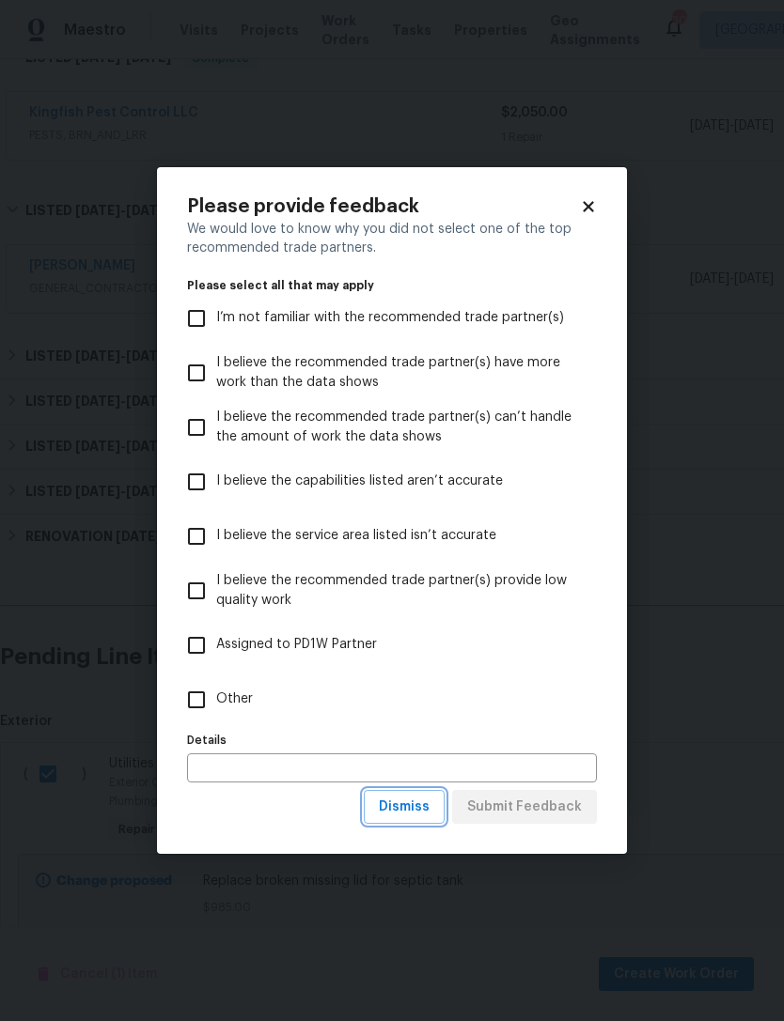
click at [417, 804] on span "Dismiss" at bounding box center [404, 807] width 51 height 23
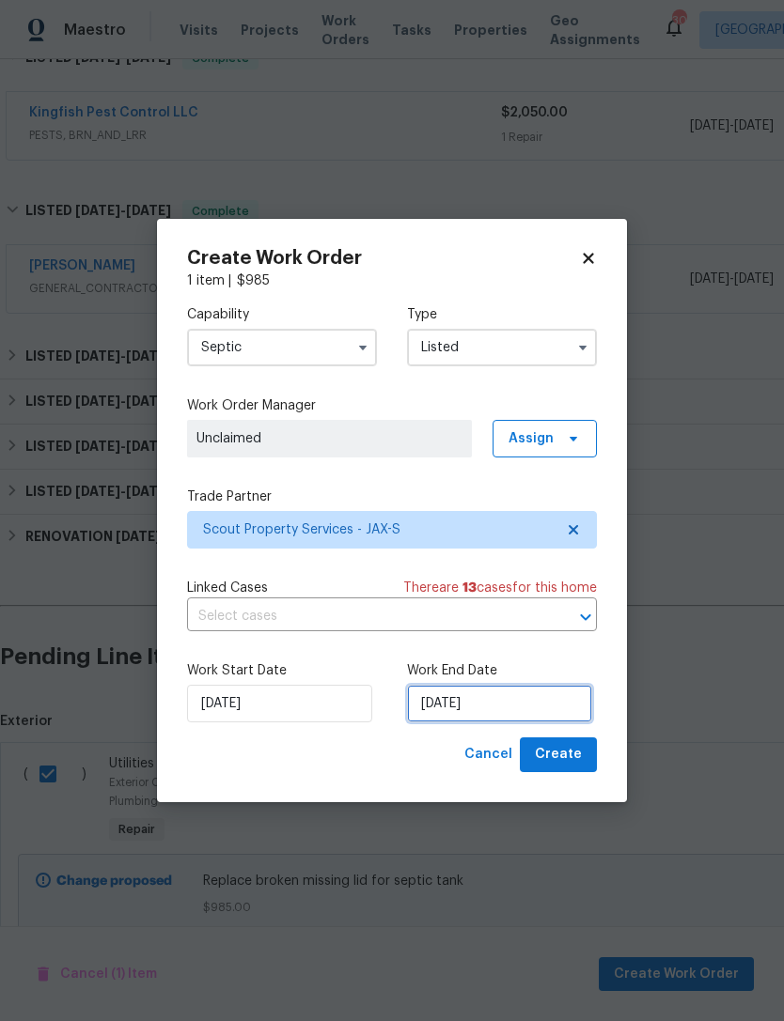
click at [544, 699] on input "8/11/2025" at bounding box center [499, 704] width 185 height 38
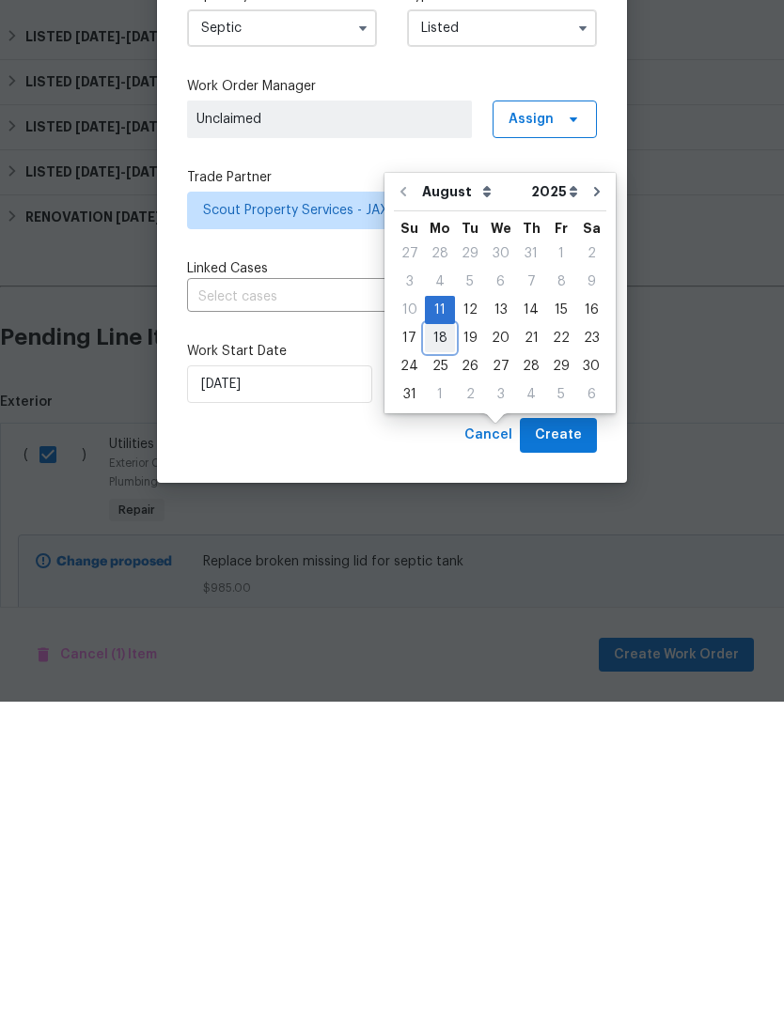
click at [432, 645] on div "18" at bounding box center [440, 658] width 30 height 26
type input "8/18/2025"
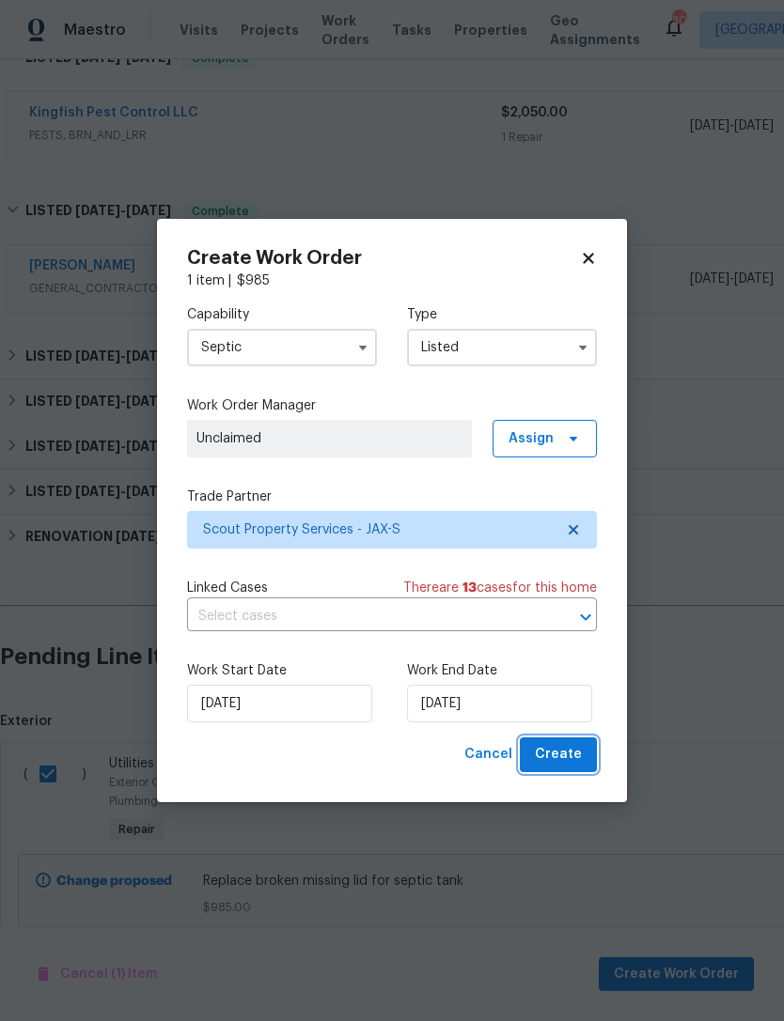
click at [581, 763] on span "Create" at bounding box center [558, 754] width 47 height 23
checkbox input "false"
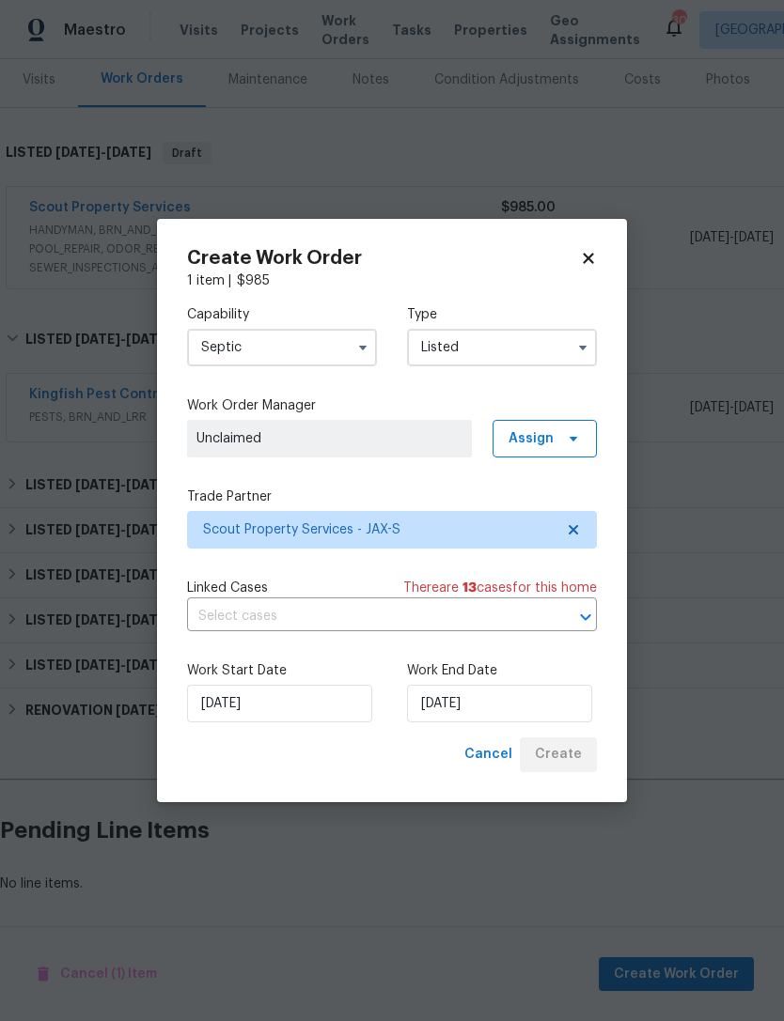
scroll to position [172, 0]
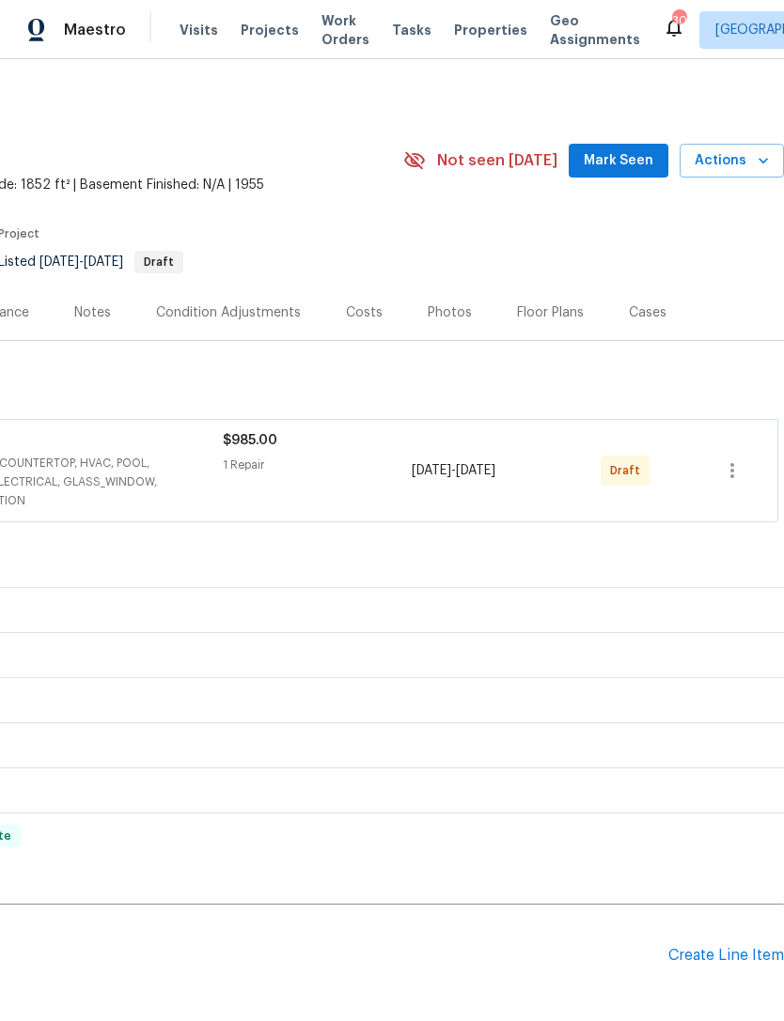
scroll to position [0, 278]
click at [751, 472] on button "button" at bounding box center [731, 470] width 45 height 45
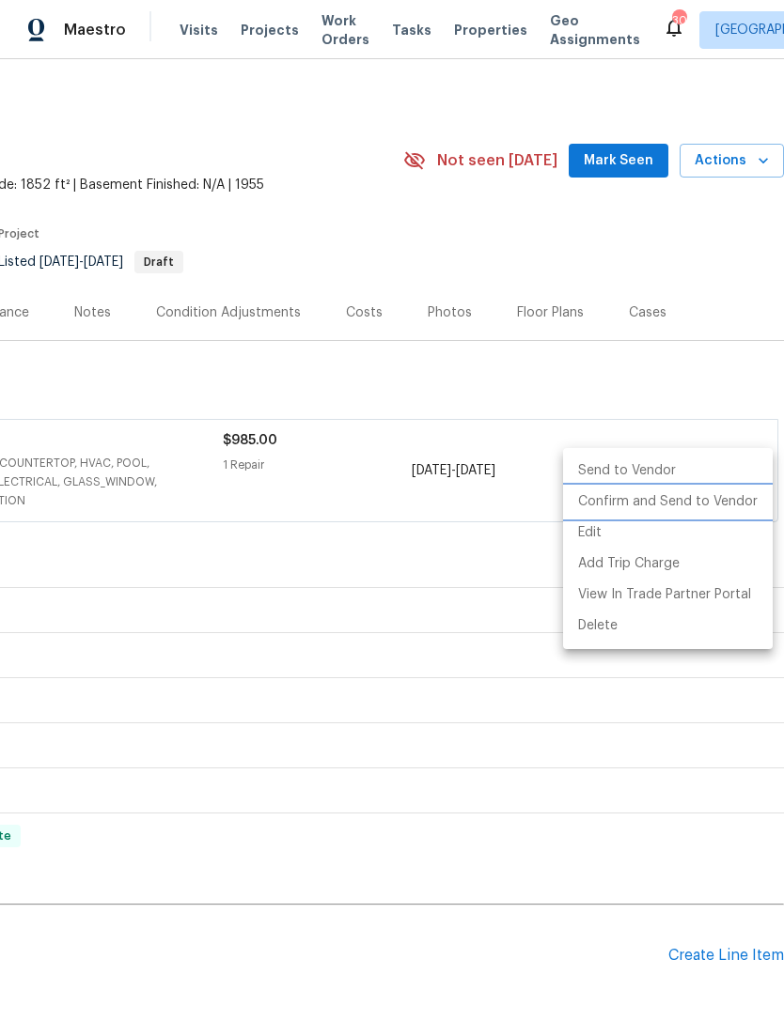
click at [734, 508] on li "Confirm and Send to Vendor" at bounding box center [668, 502] width 210 height 31
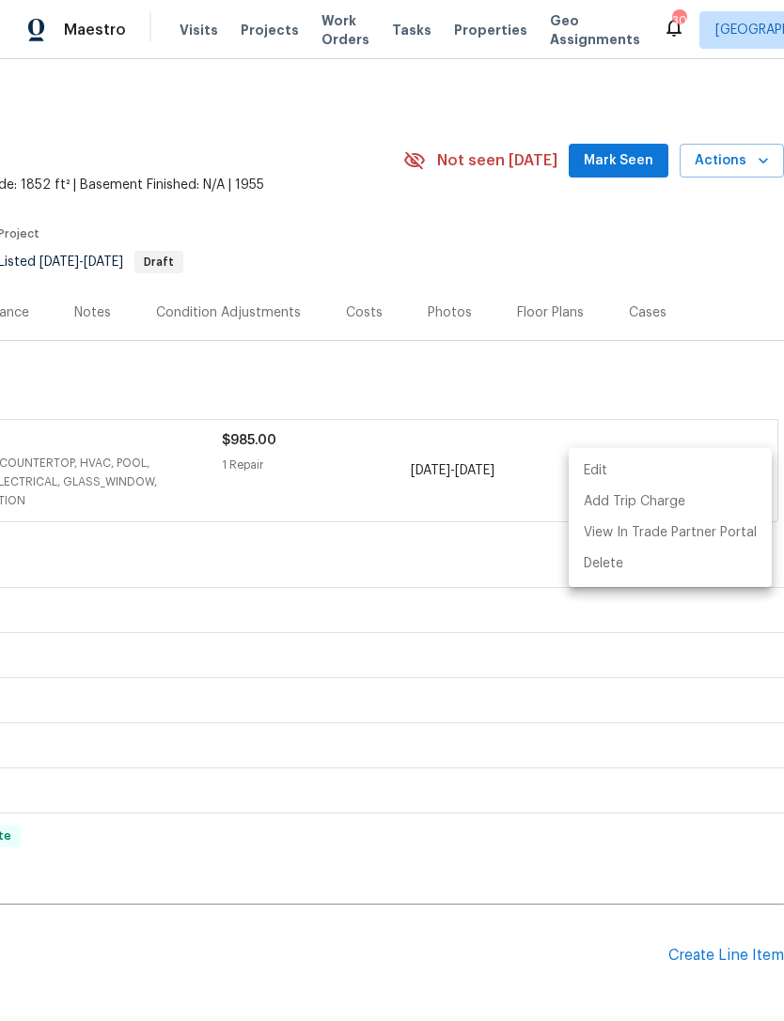
click at [692, 272] on div at bounding box center [392, 510] width 784 height 1021
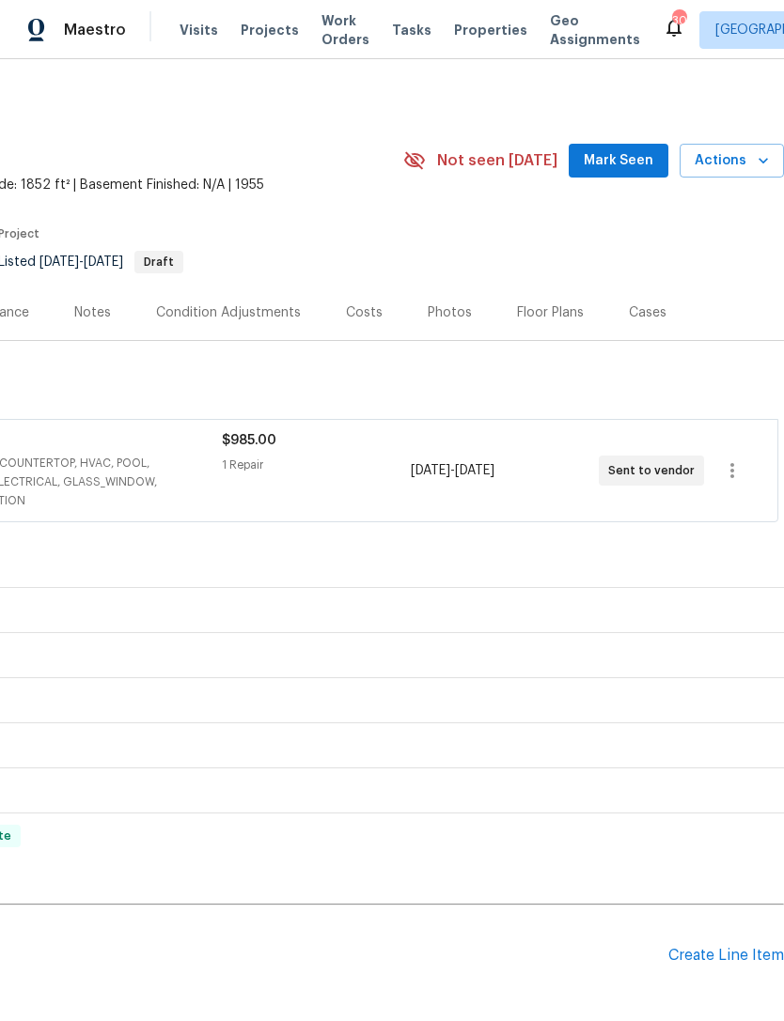
click at [626, 156] on span "Mark Seen" at bounding box center [618, 160] width 70 height 23
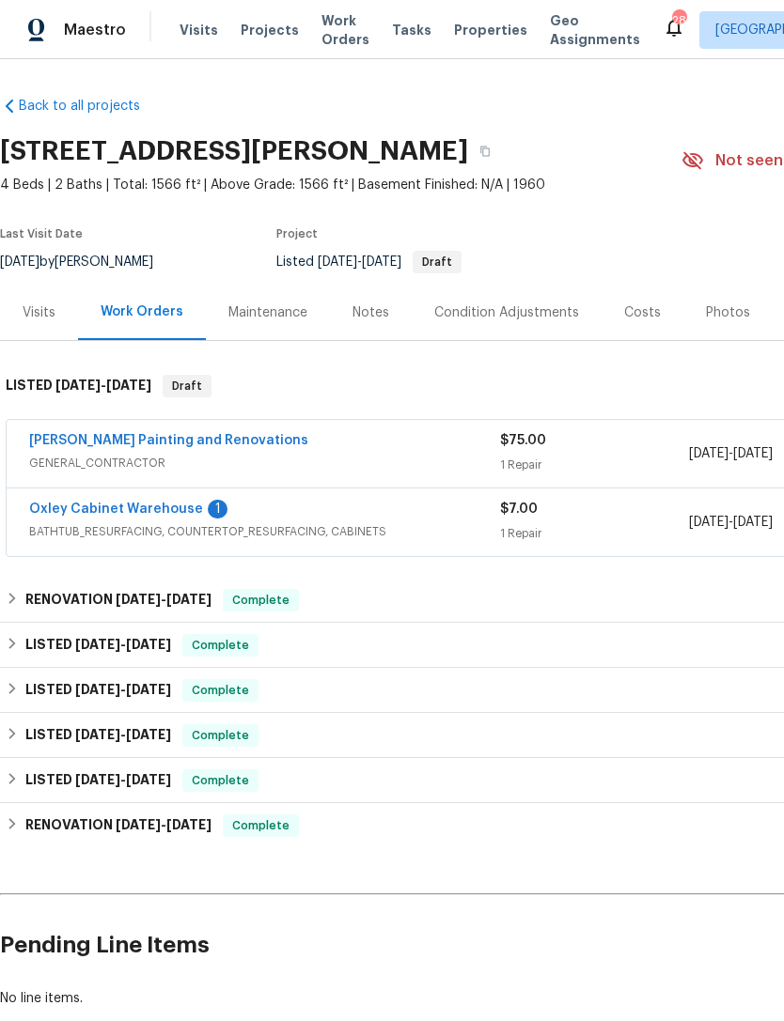
click at [171, 511] on link "Oxley Cabinet Warehouse" at bounding box center [116, 509] width 174 height 13
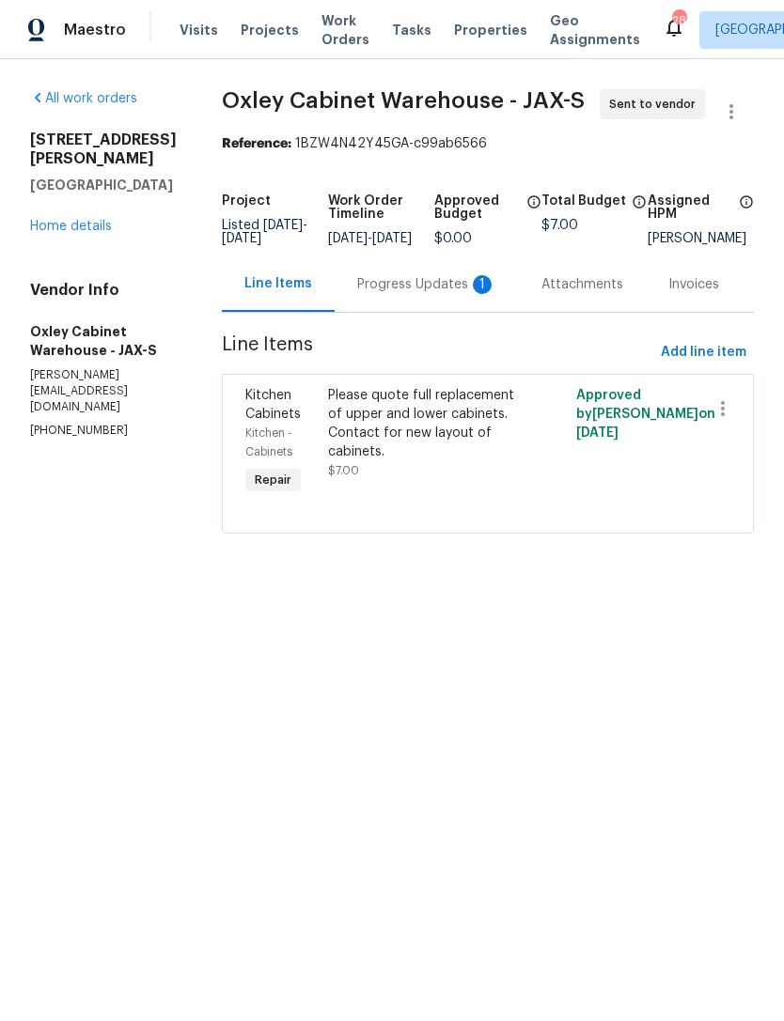
click at [427, 294] on div "Progress Updates 1" at bounding box center [426, 284] width 139 height 19
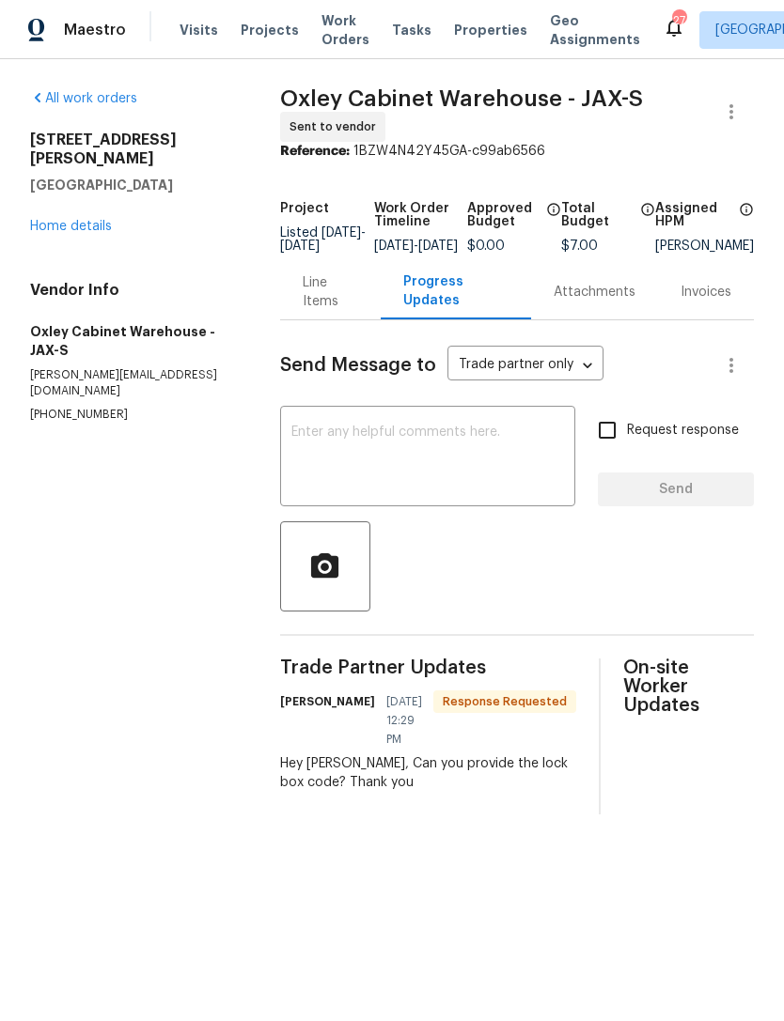
click at [445, 475] on textarea at bounding box center [427, 459] width 272 height 66
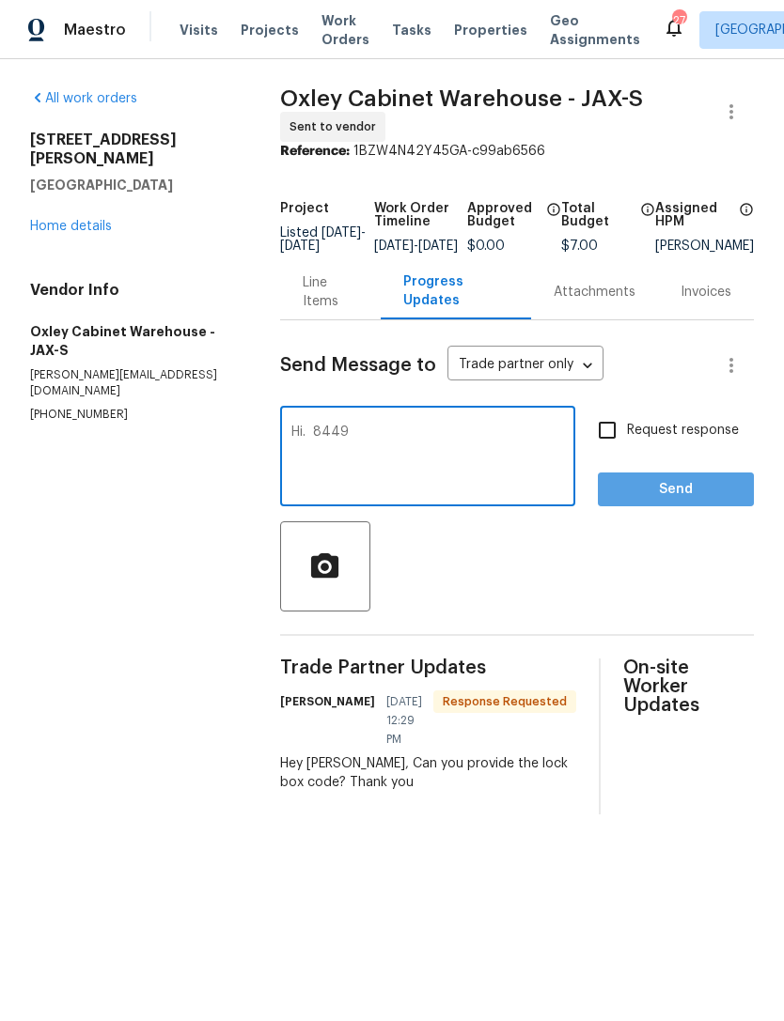
type textarea "Hi. 8449"
click at [713, 500] on span "Send" at bounding box center [676, 489] width 126 height 23
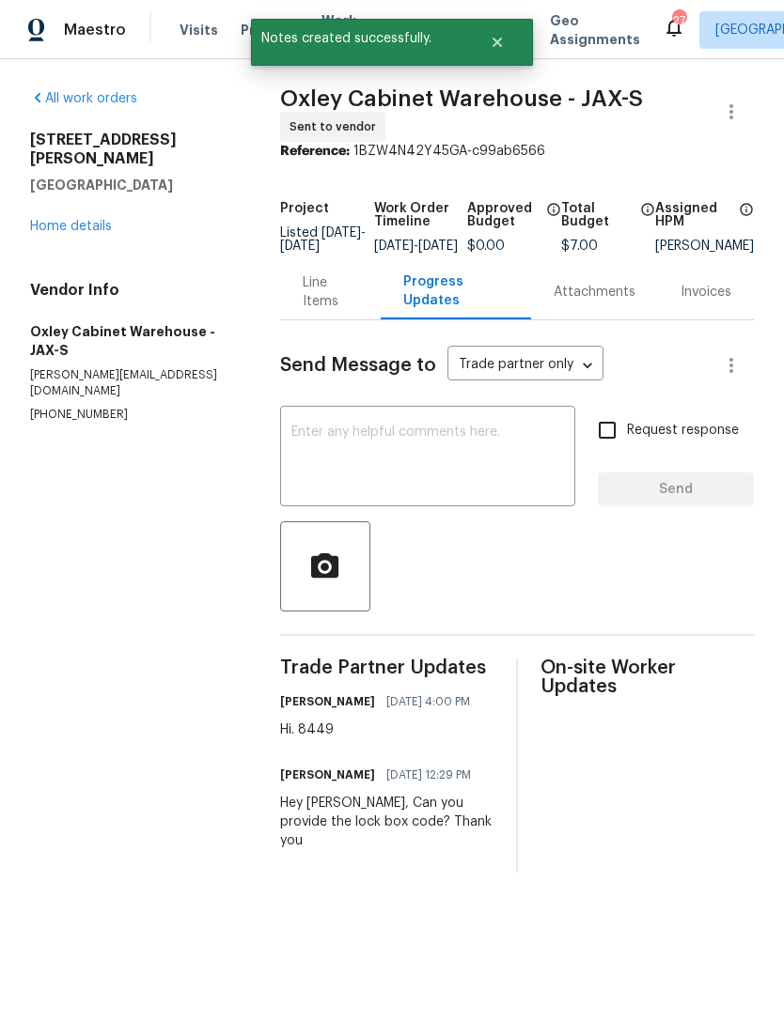
click at [62, 220] on link "Home details" at bounding box center [71, 226] width 82 height 13
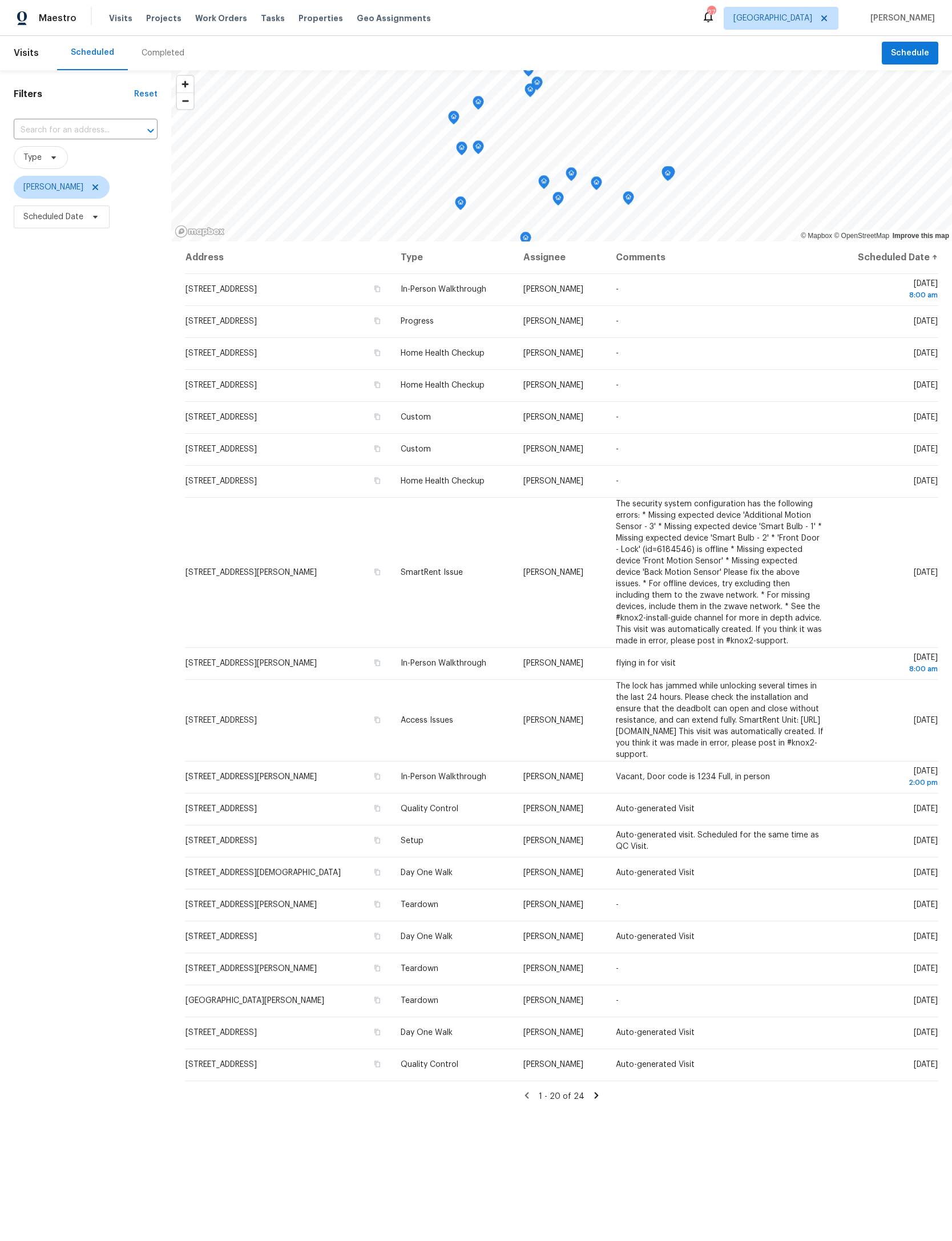
scroll to position [5, -14]
click at [100, 137] on input "text" at bounding box center [70, 130] width 112 height 18
type input "680 lady"
click at [98, 165] on li "680 Lady Lake Rd W, Jacksonville, FL 32218" at bounding box center [86, 164] width 144 height 31
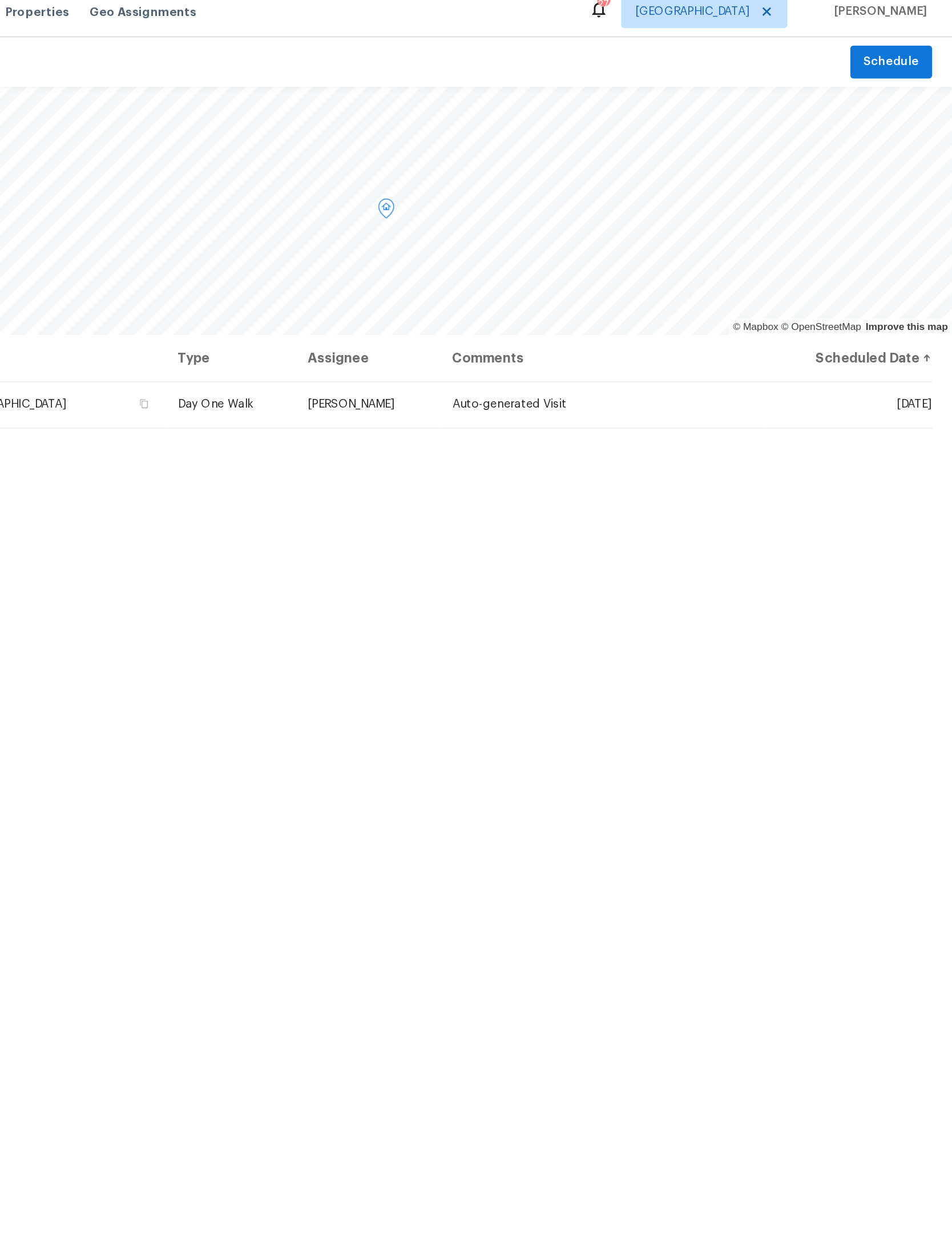
click at [0, 0] on icon at bounding box center [0, 0] width 0 height 0
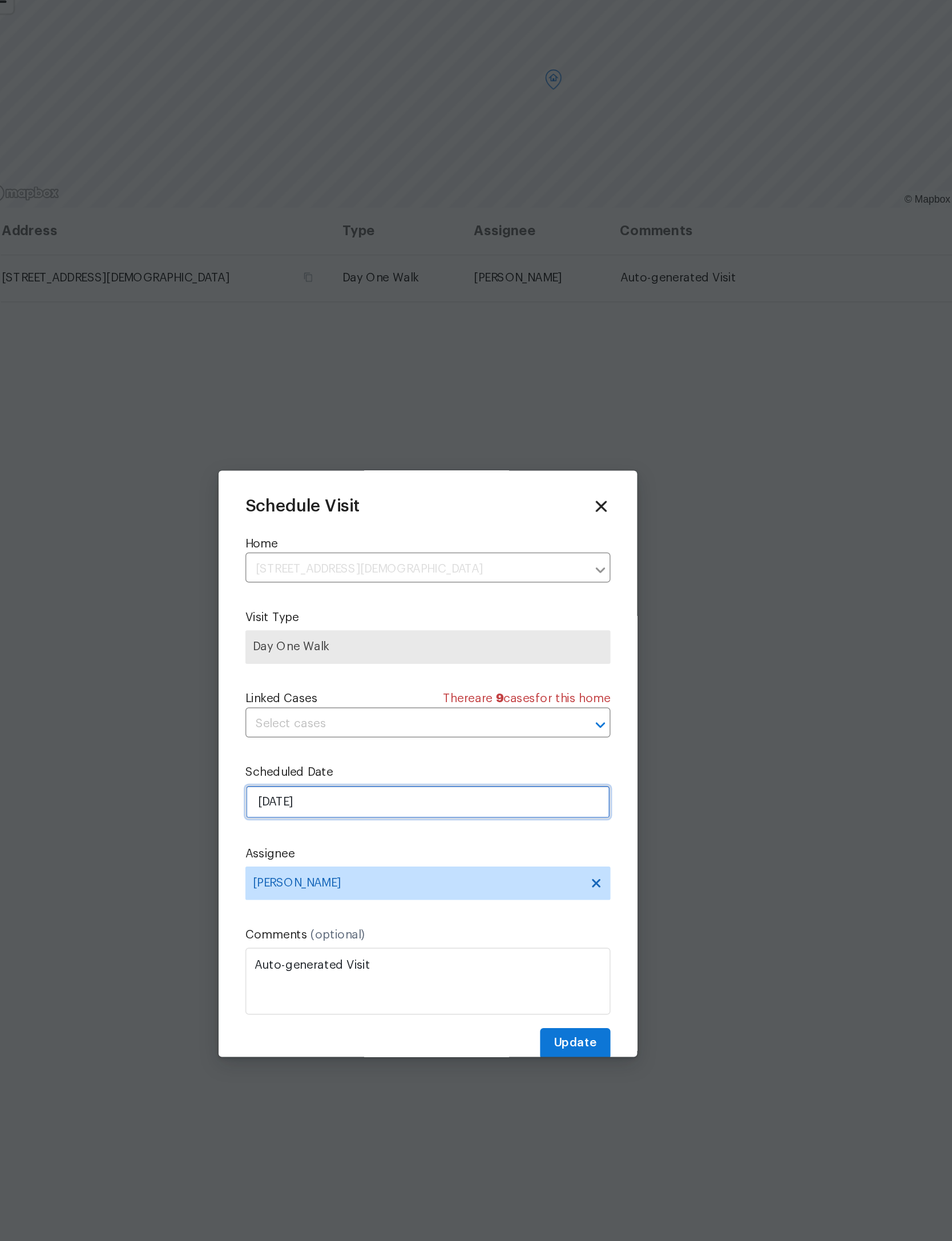
click at [352, 635] on input "8/13/2025" at bounding box center [476, 647] width 249 height 23
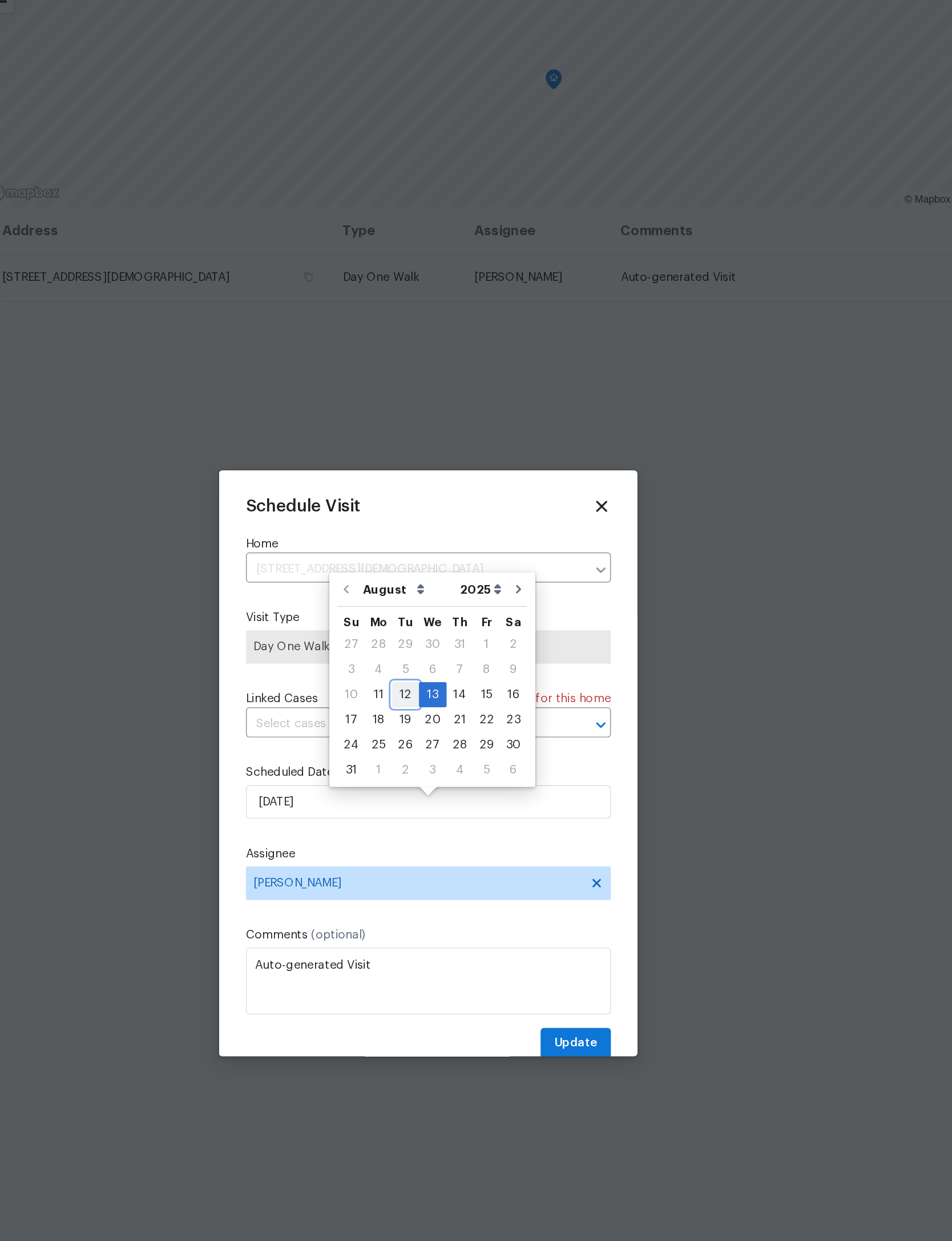
click at [451, 566] on div "12" at bounding box center [461, 573] width 18 height 16
type input "8/12/2025"
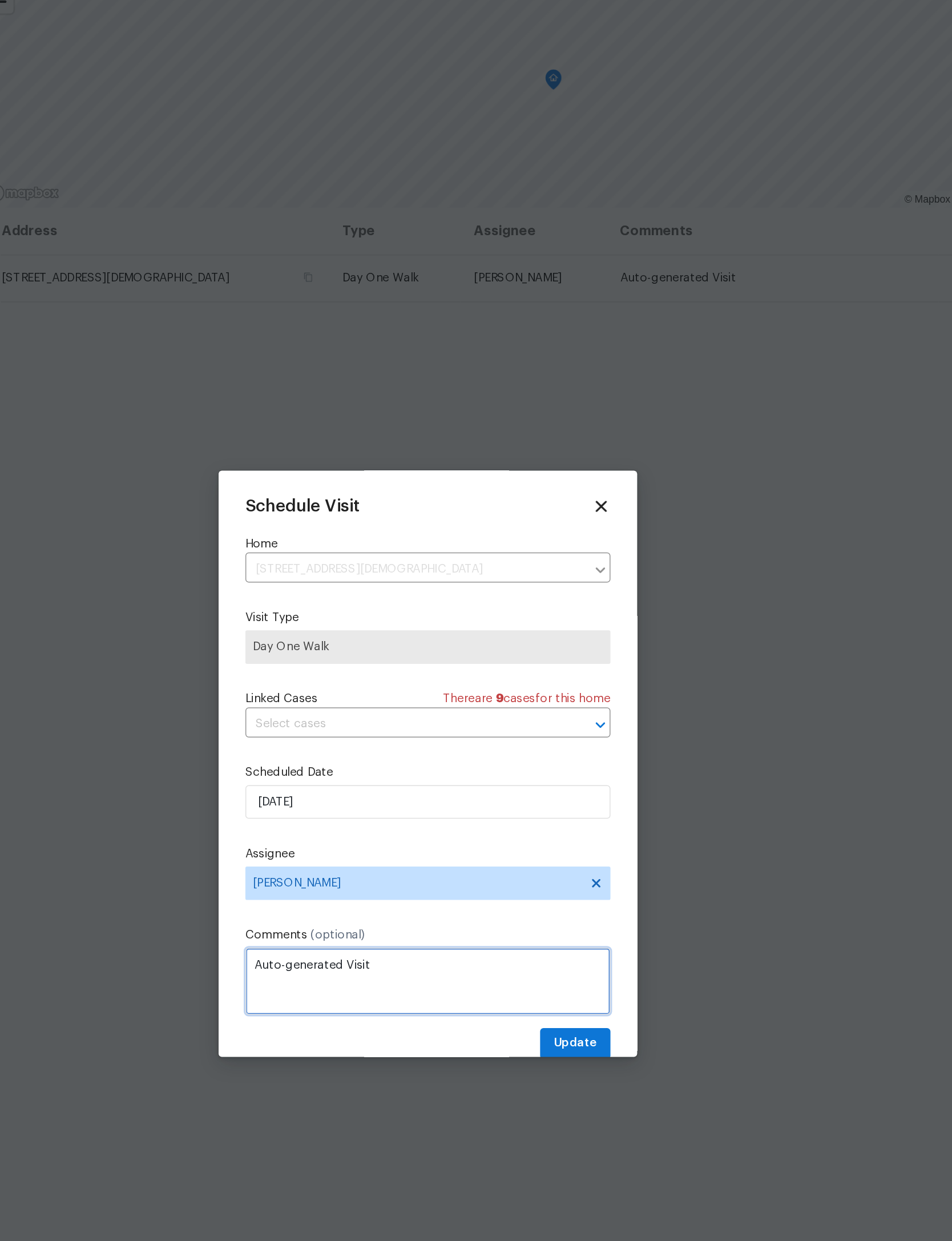
click at [383, 746] on textarea "Auto-generated Visit" at bounding box center [476, 768] width 249 height 46
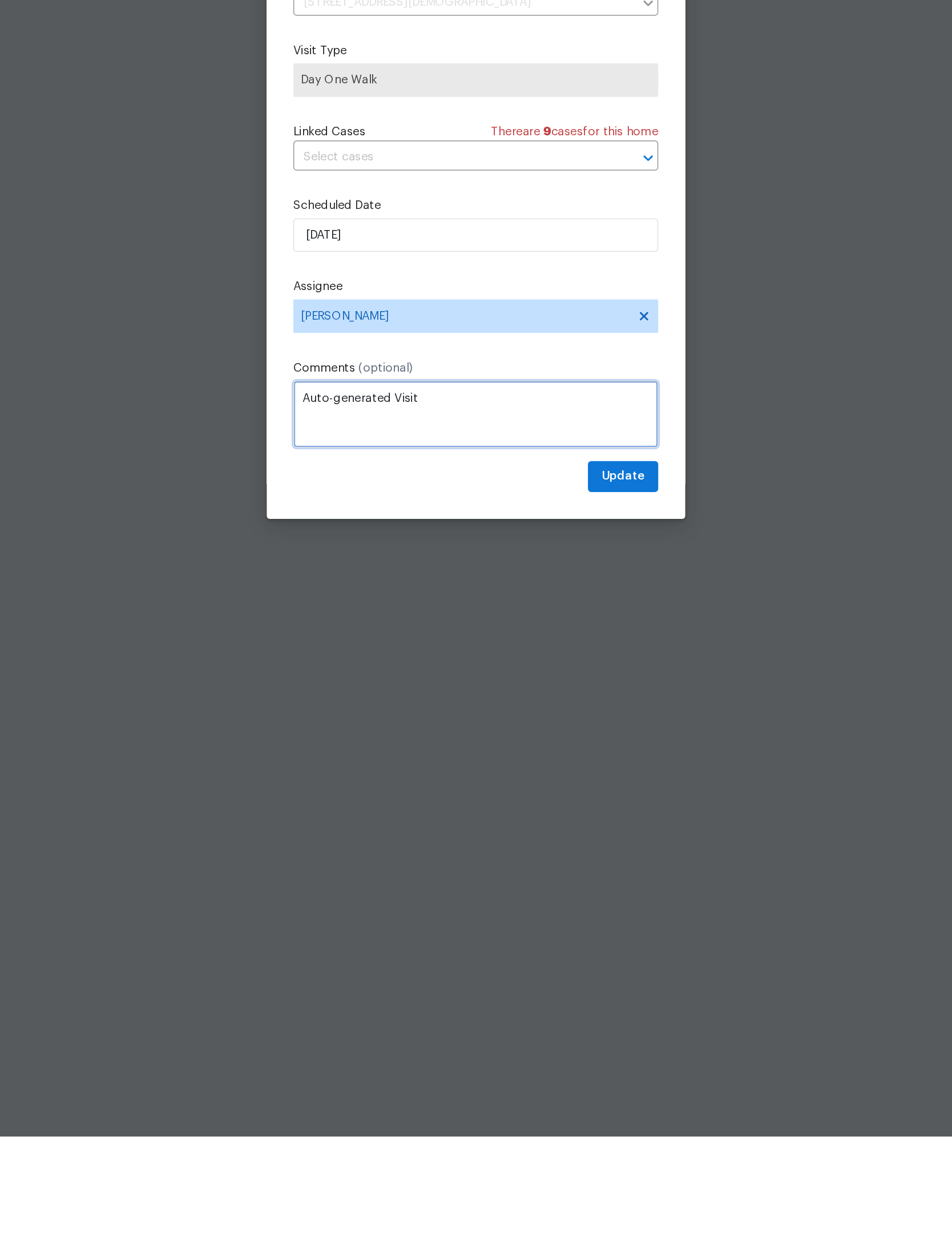
scroll to position [38, 0]
click at [562, 784] on span "Update" at bounding box center [577, 791] width 30 height 14
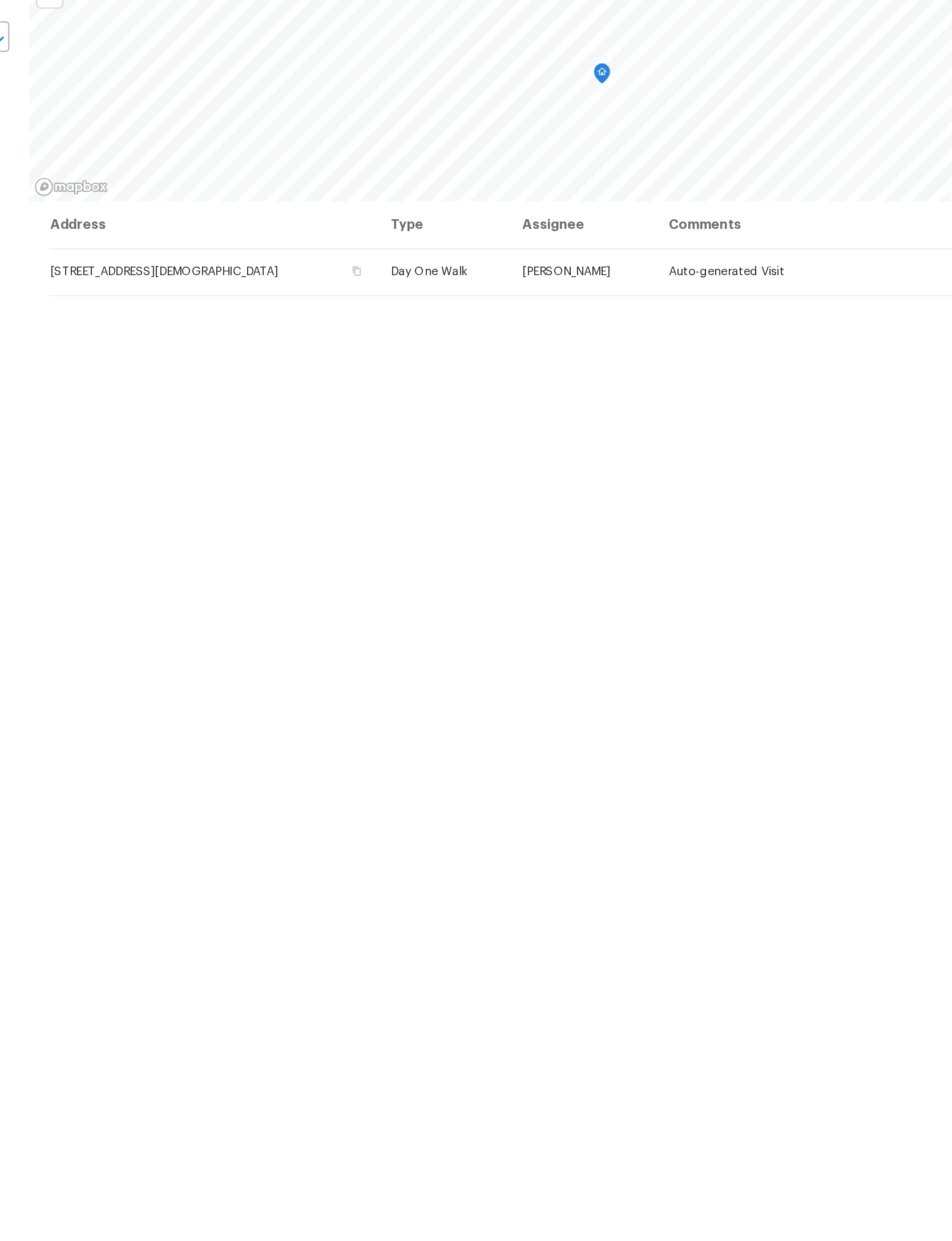
scroll to position [0, 0]
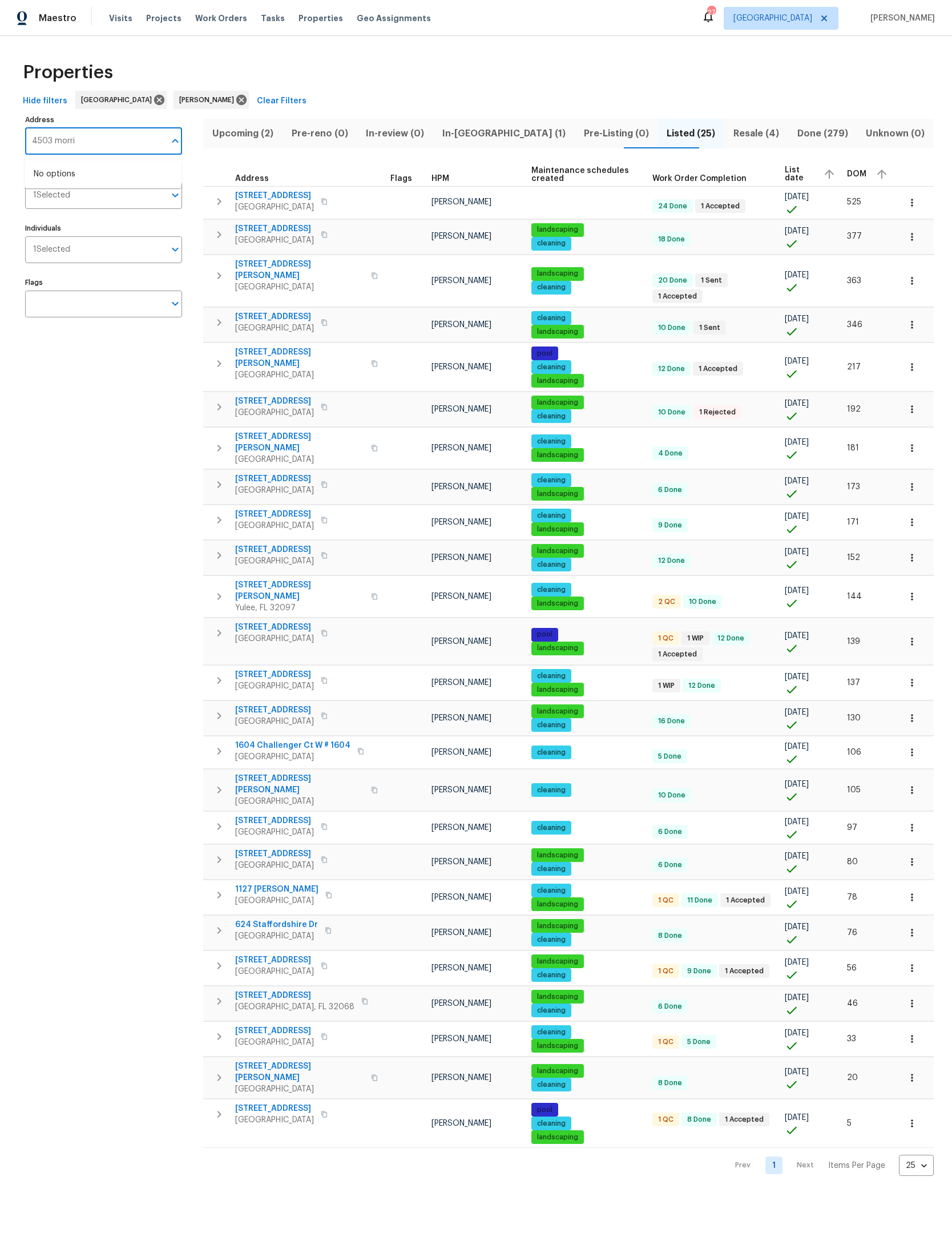
type input "4503 [PERSON_NAME]"
click at [111, 184] on li "[STREET_ADDRESS][PERSON_NAME]" at bounding box center [103, 174] width 157 height 19
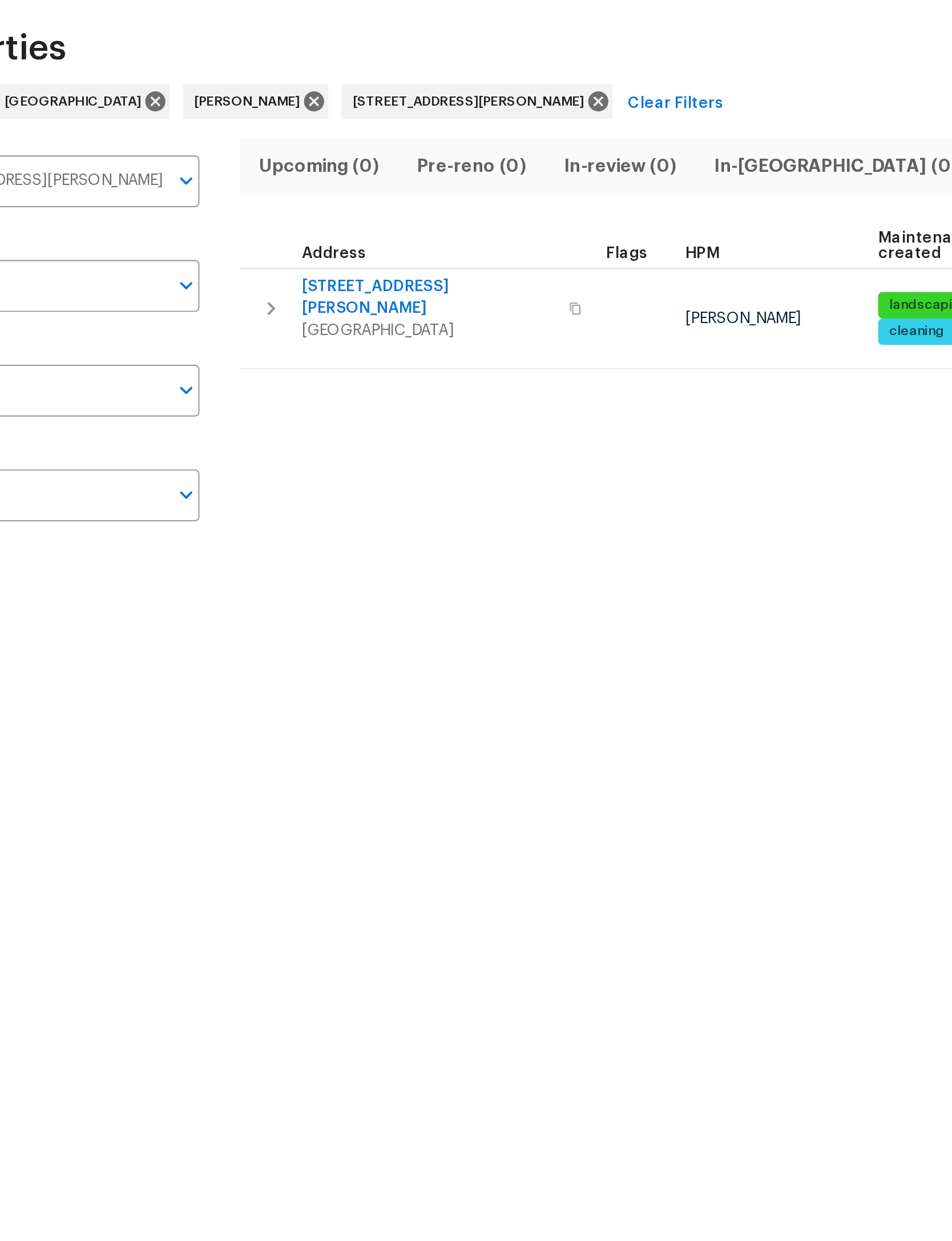
click at [213, 200] on icon "button" at bounding box center [219, 207] width 14 height 14
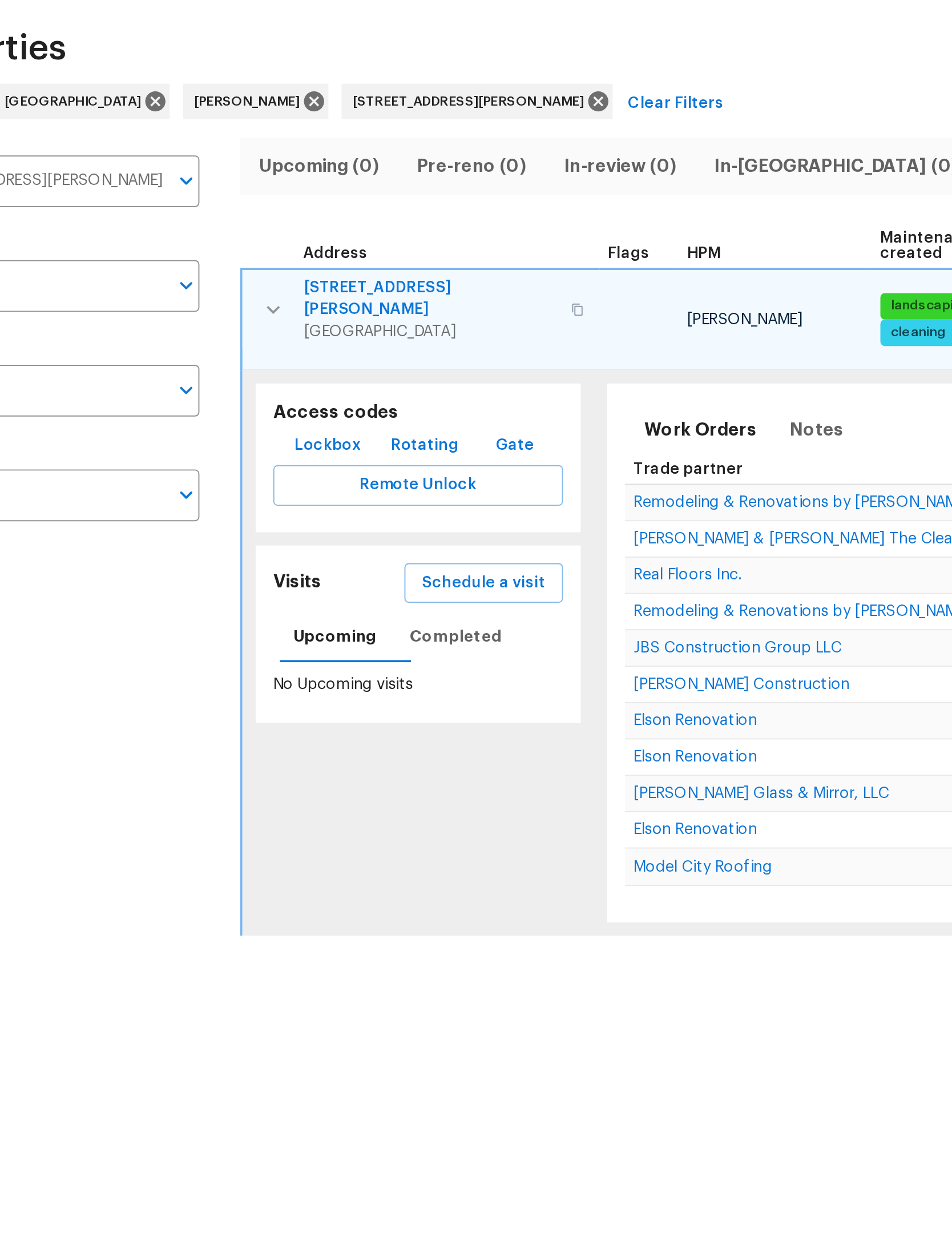
click at [231, 271] on span "Lockbox" at bounding box center [248, 278] width 34 height 14
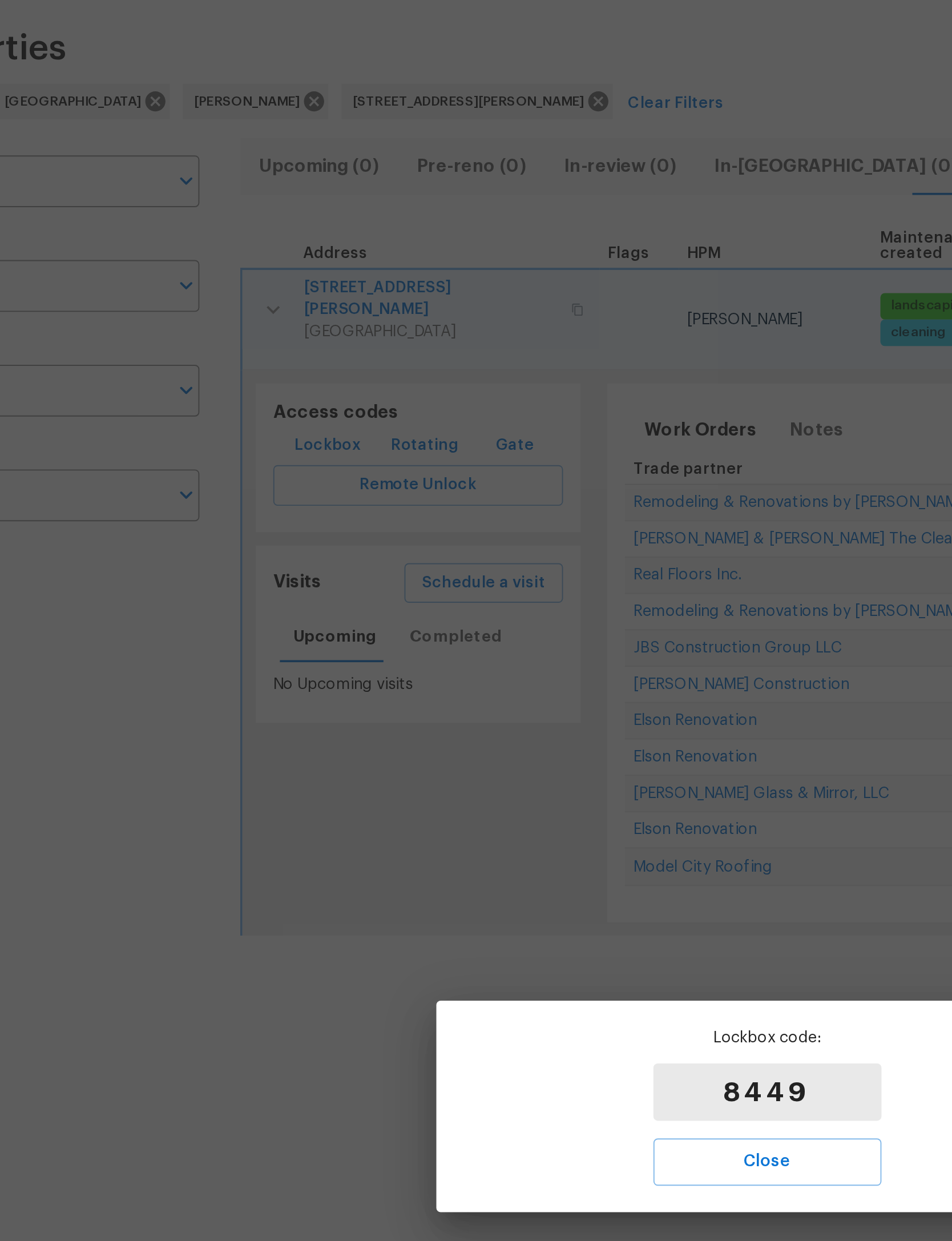
type input "[STREET_ADDRESS][PERSON_NAME]"
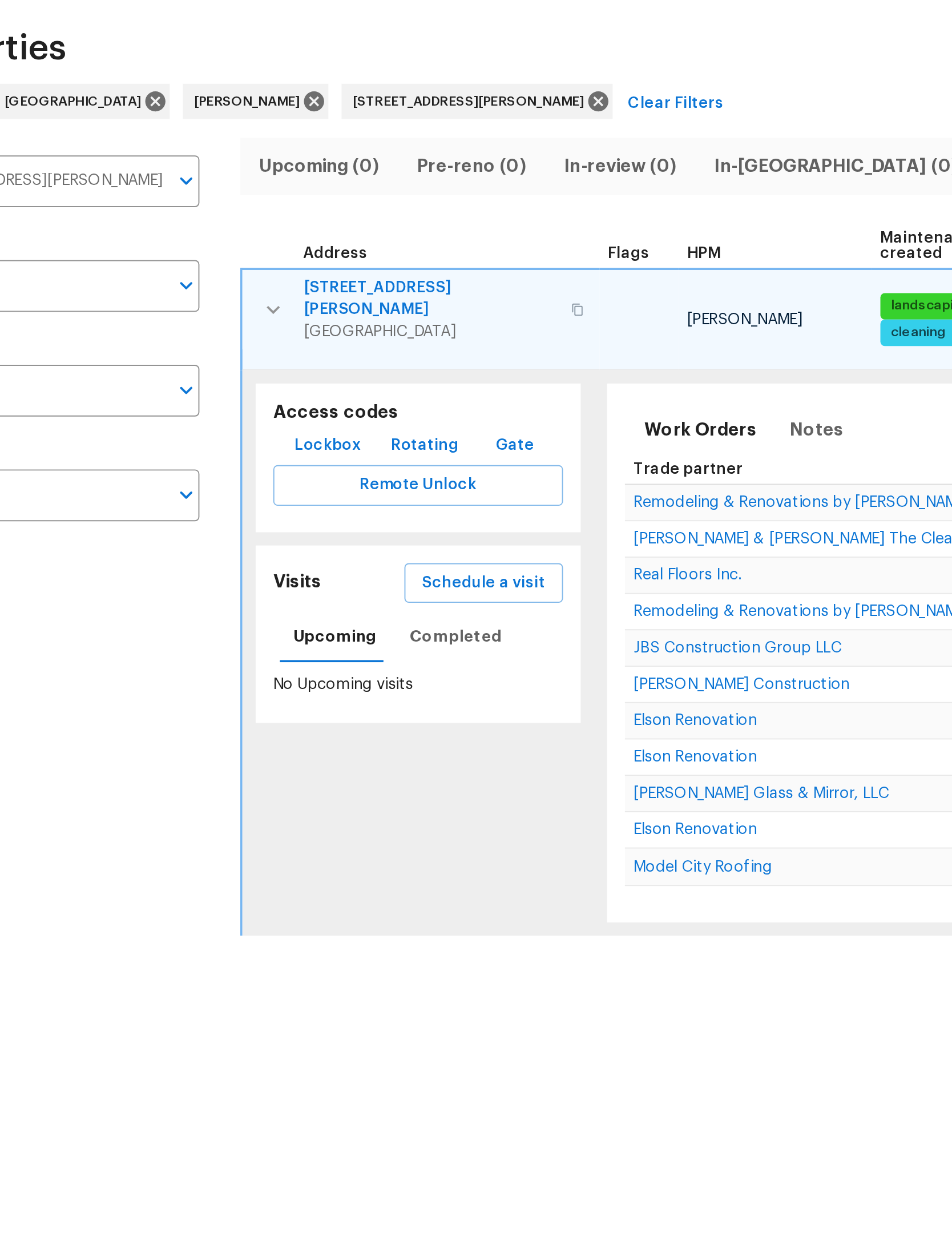
click at [213, 201] on icon "button" at bounding box center [220, 208] width 14 height 14
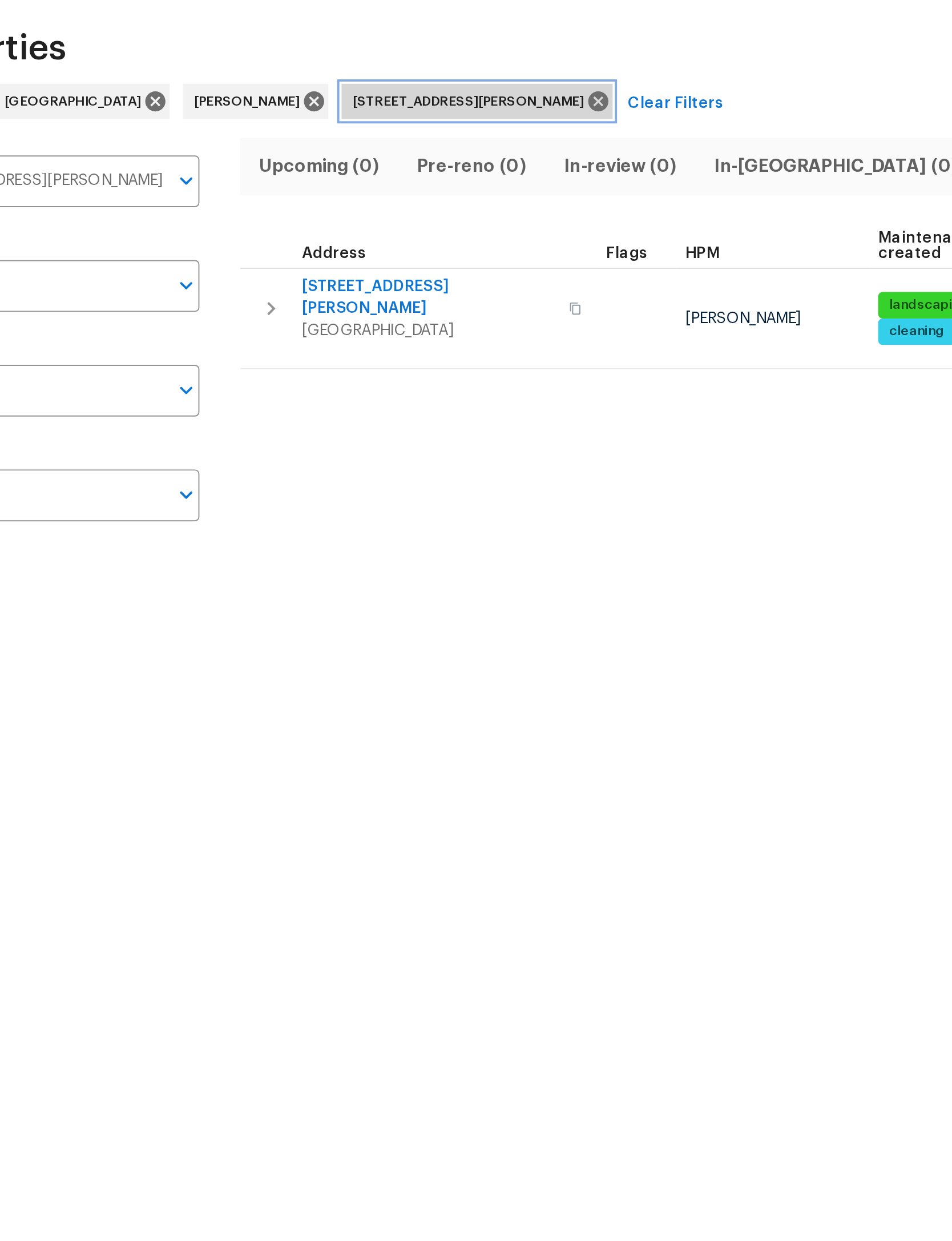
click at [383, 95] on icon at bounding box center [388, 100] width 10 height 10
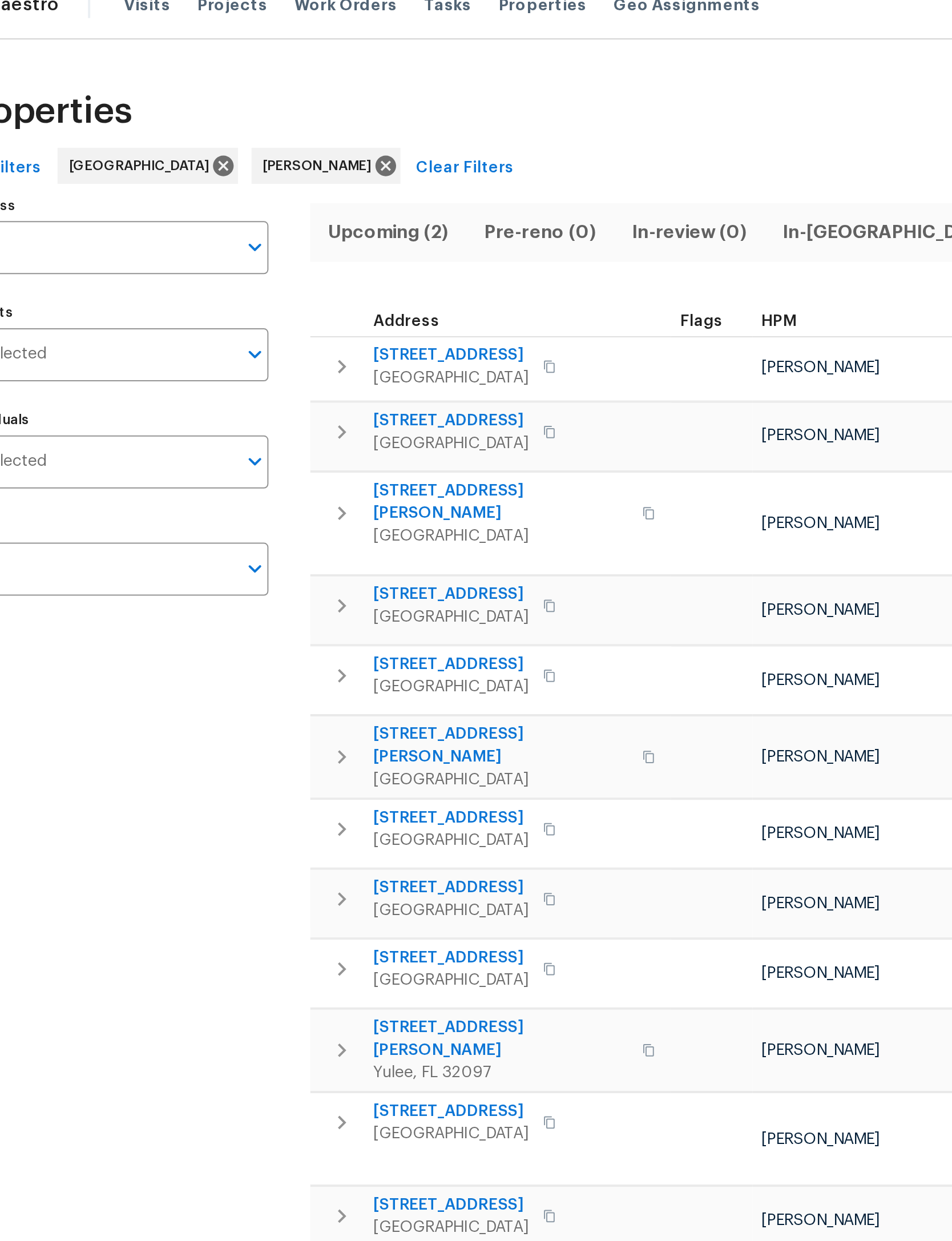
click at [210, 126] on span "Upcoming (2)" at bounding box center [243, 134] width 66 height 16
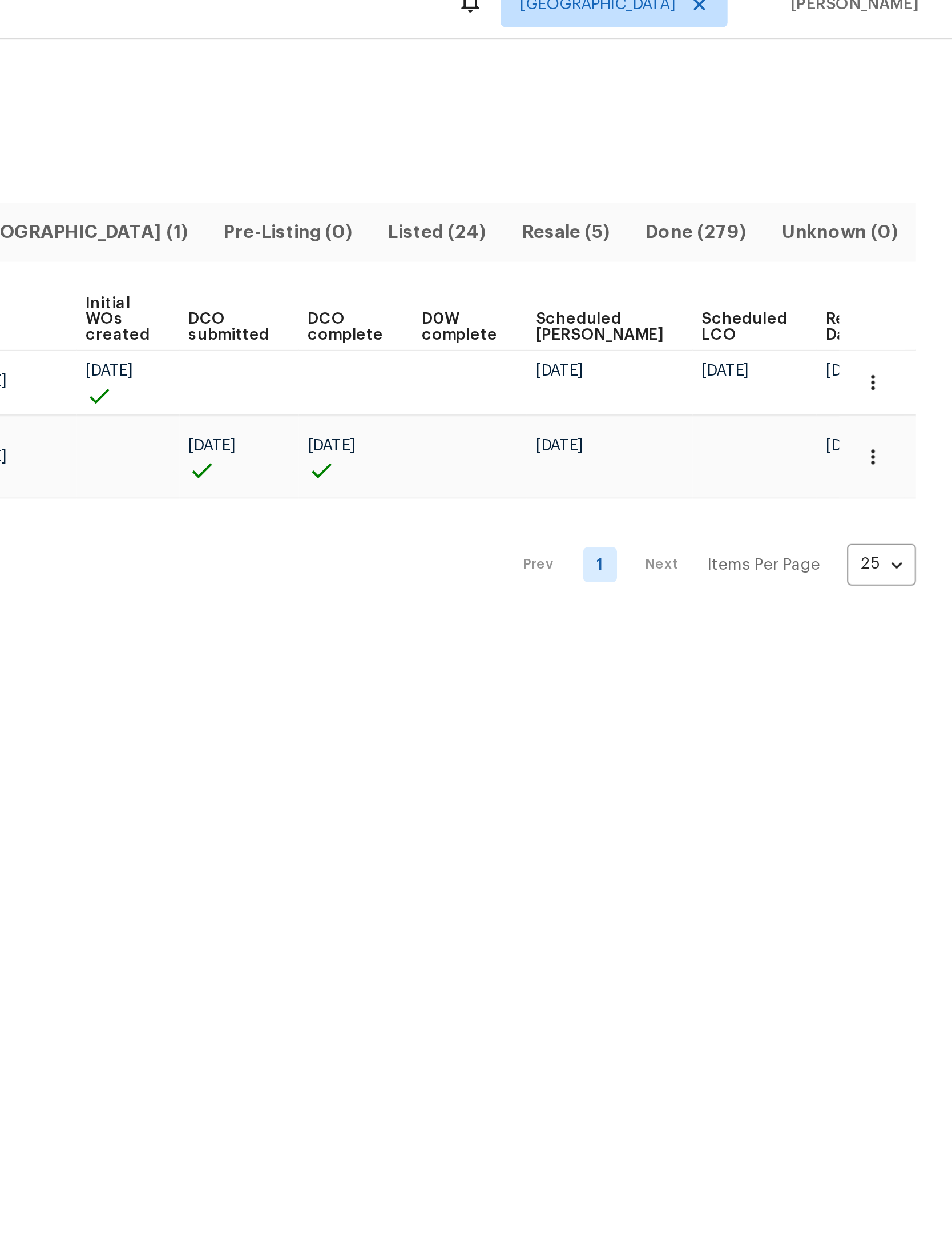
click at [888, 174] on span "Ready Date" at bounding box center [900, 182] width 25 height 16
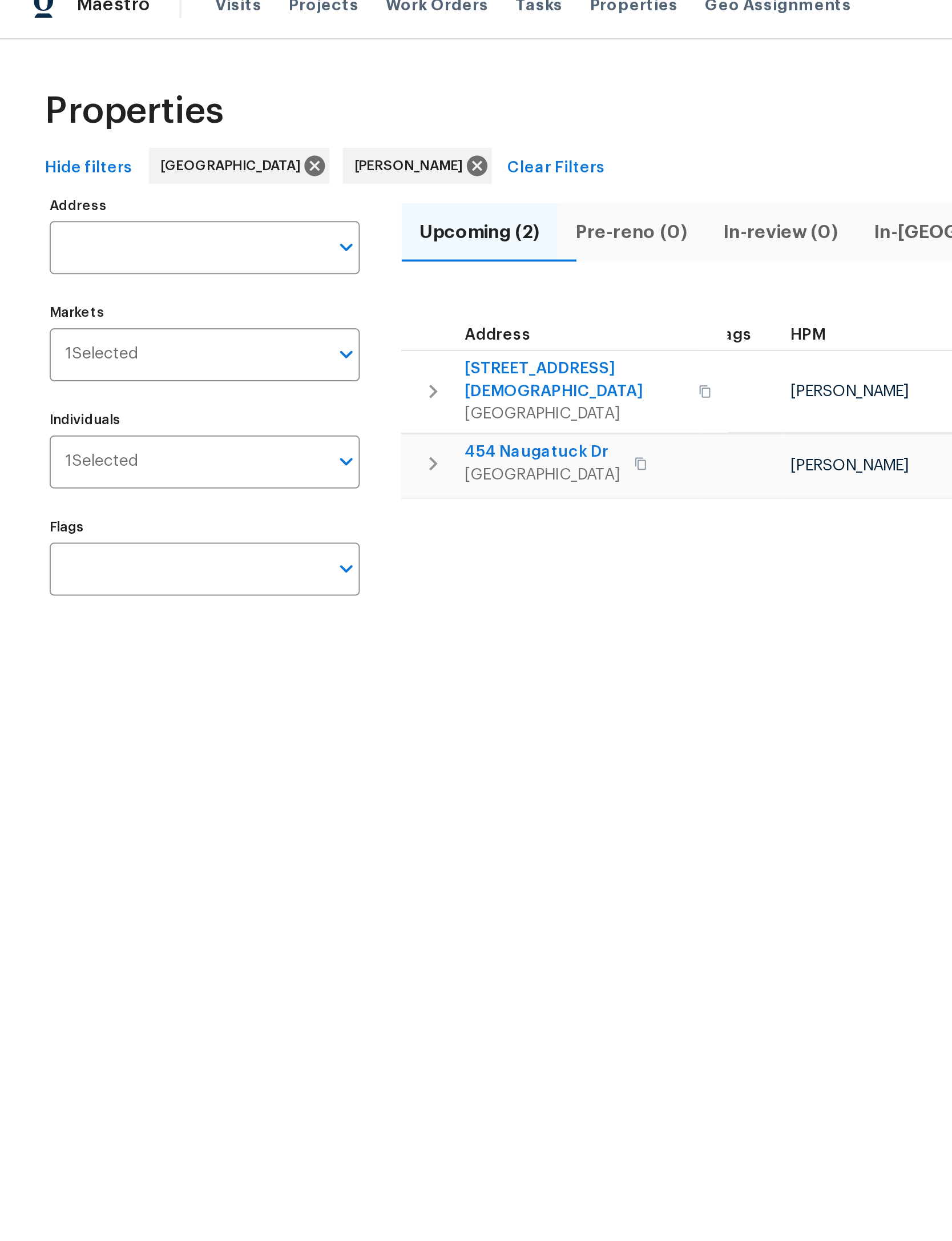
scroll to position [0, 13]
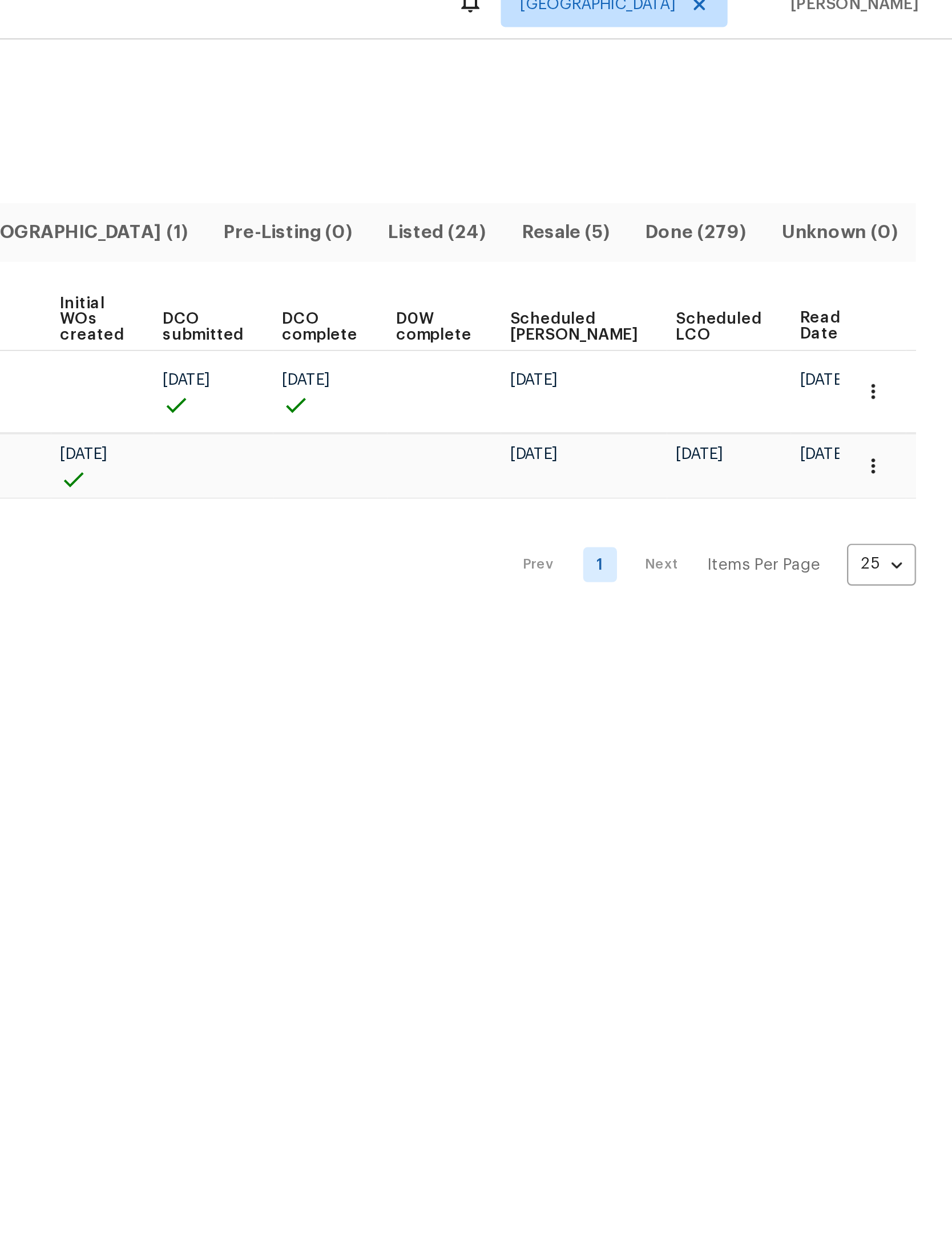
click at [906, 208] on icon "button" at bounding box center [912, 214] width 12 height 12
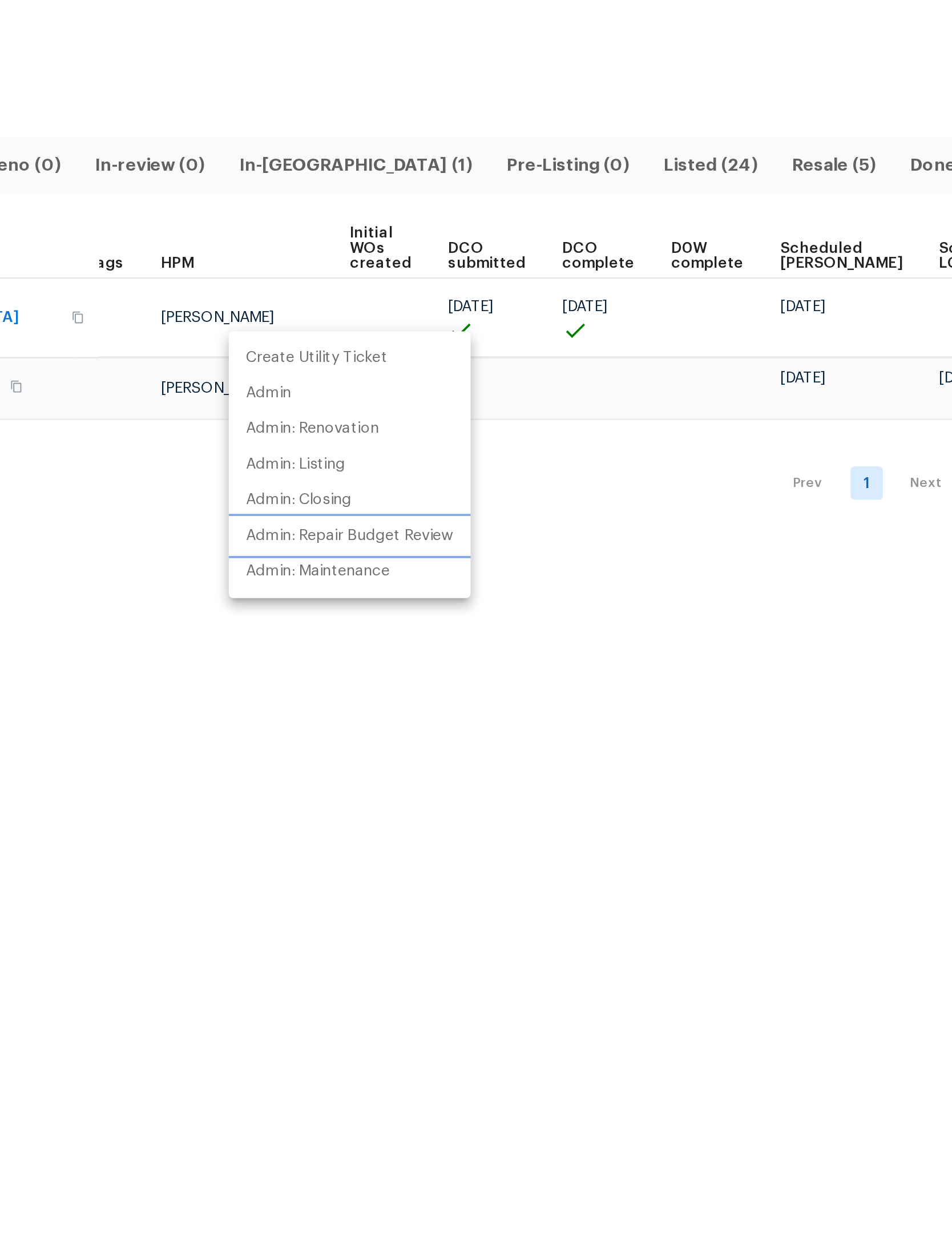
click at [446, 324] on p "Admin: Repair Budget Review" at bounding box center [501, 330] width 109 height 12
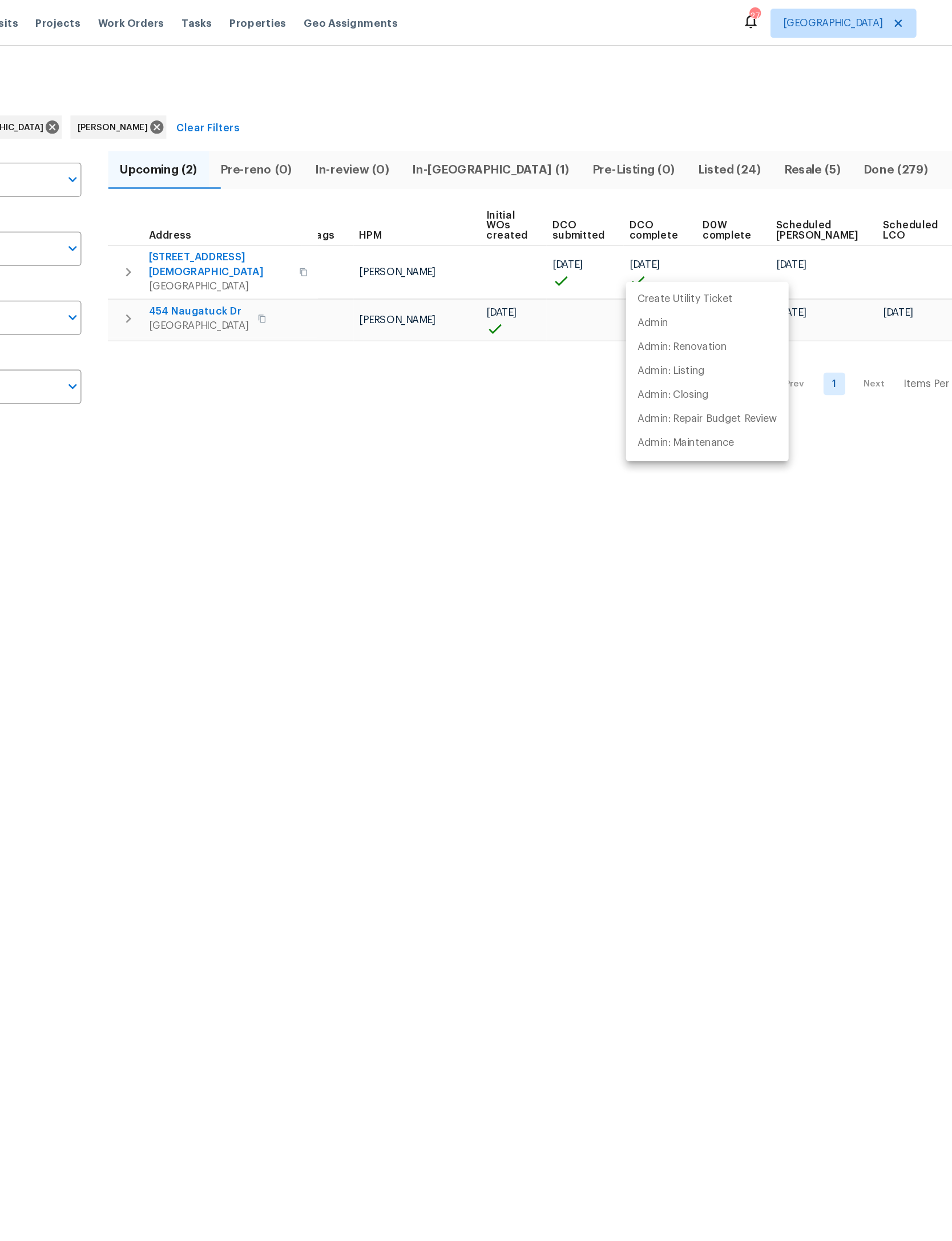
click at [369, 480] on div at bounding box center [476, 620] width 952 height 1241
click at [369, 480] on div "Create Utility Ticket Admin Admin: Renovation Admin: Listing Admin: Closing Adm…" at bounding box center [476, 620] width 952 height 1241
click at [391, 347] on html "Maestro Visits Projects Work Orders Tasks Properties Geo Assignments 27 Jackson…" at bounding box center [476, 173] width 952 height 347
